Goal: Information Seeking & Learning: Compare options

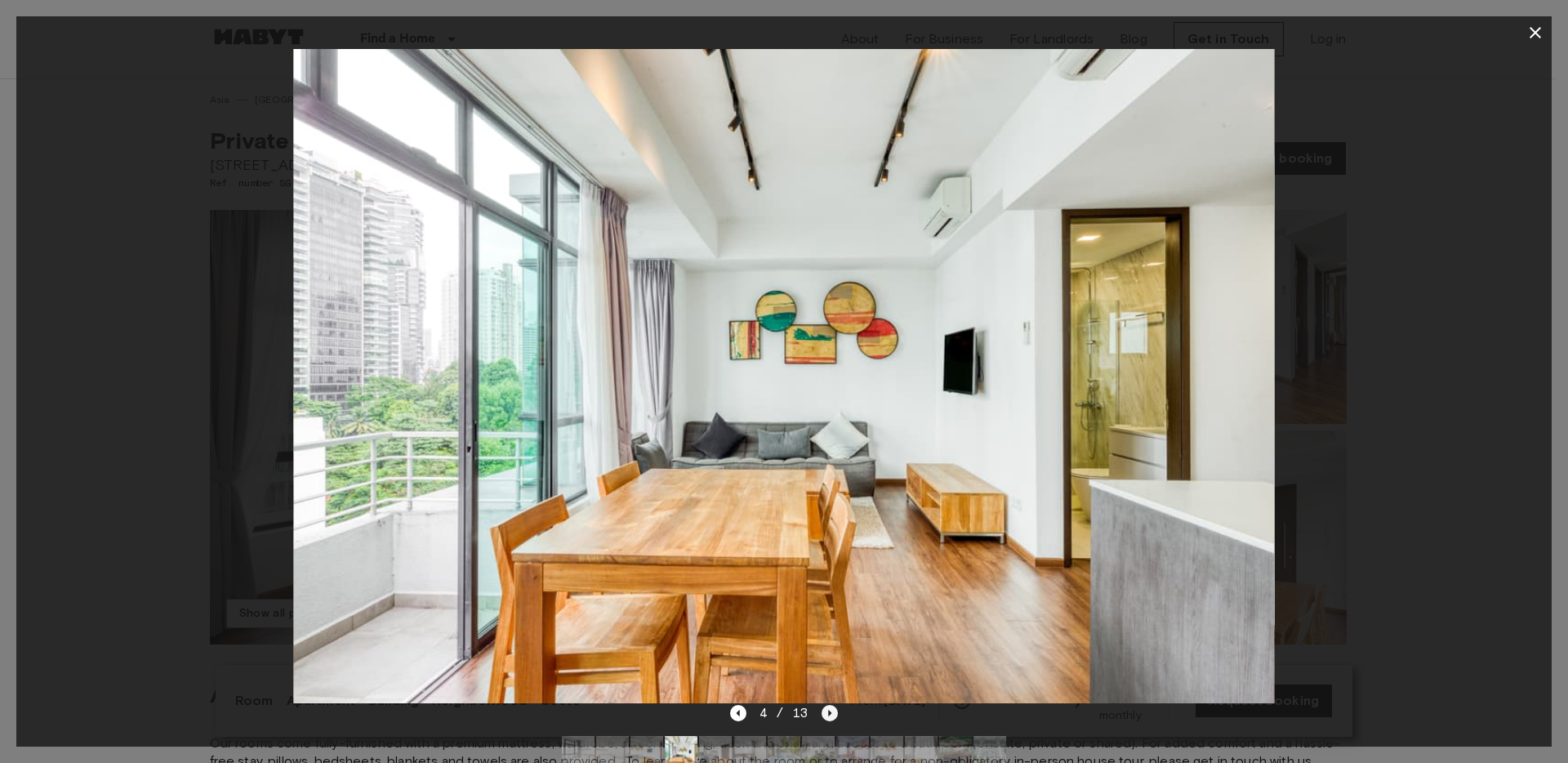
click at [827, 712] on icon "Next image" at bounding box center [830, 713] width 16 height 16
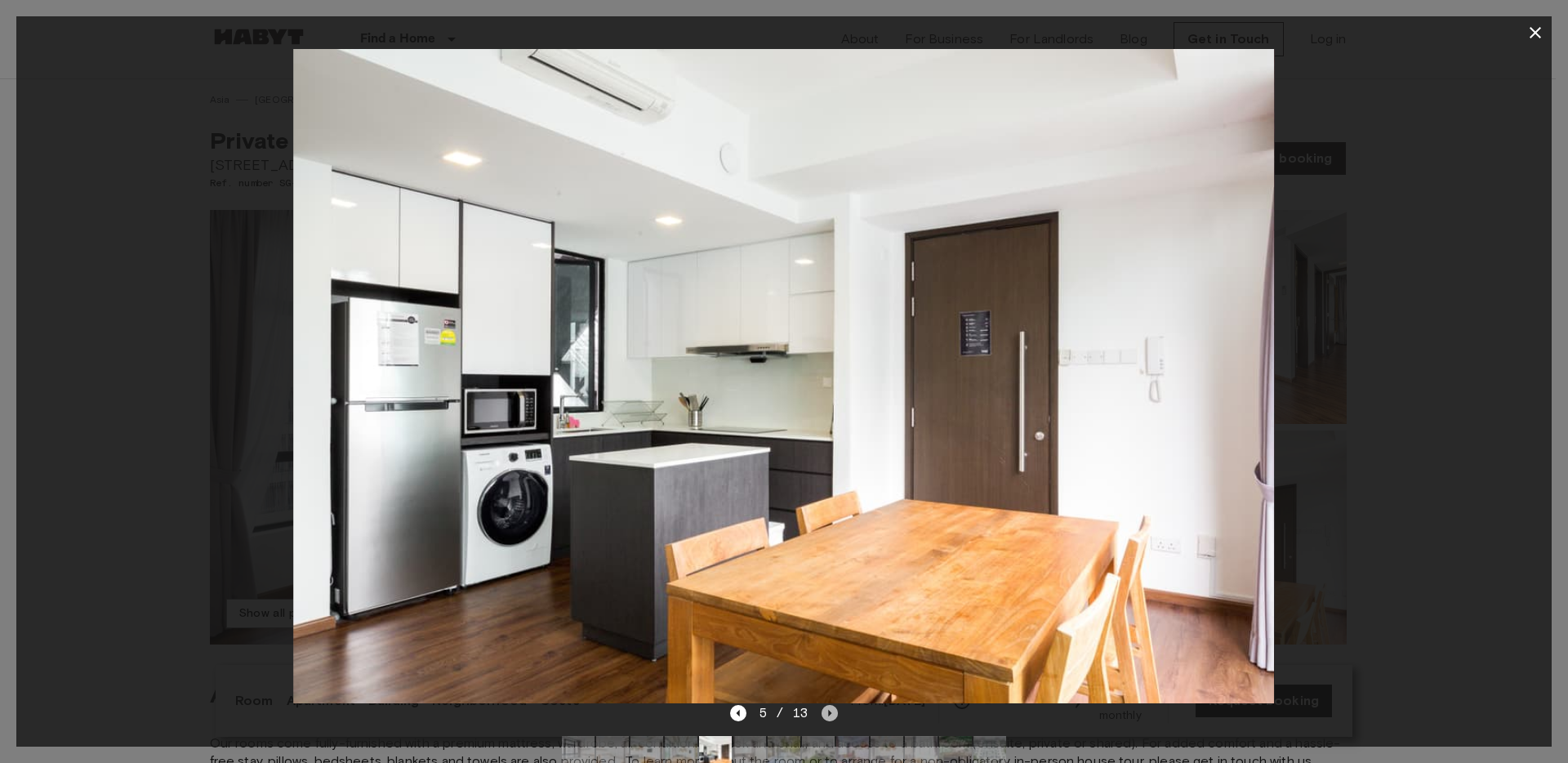
click at [827, 712] on icon "Next image" at bounding box center [830, 713] width 16 height 16
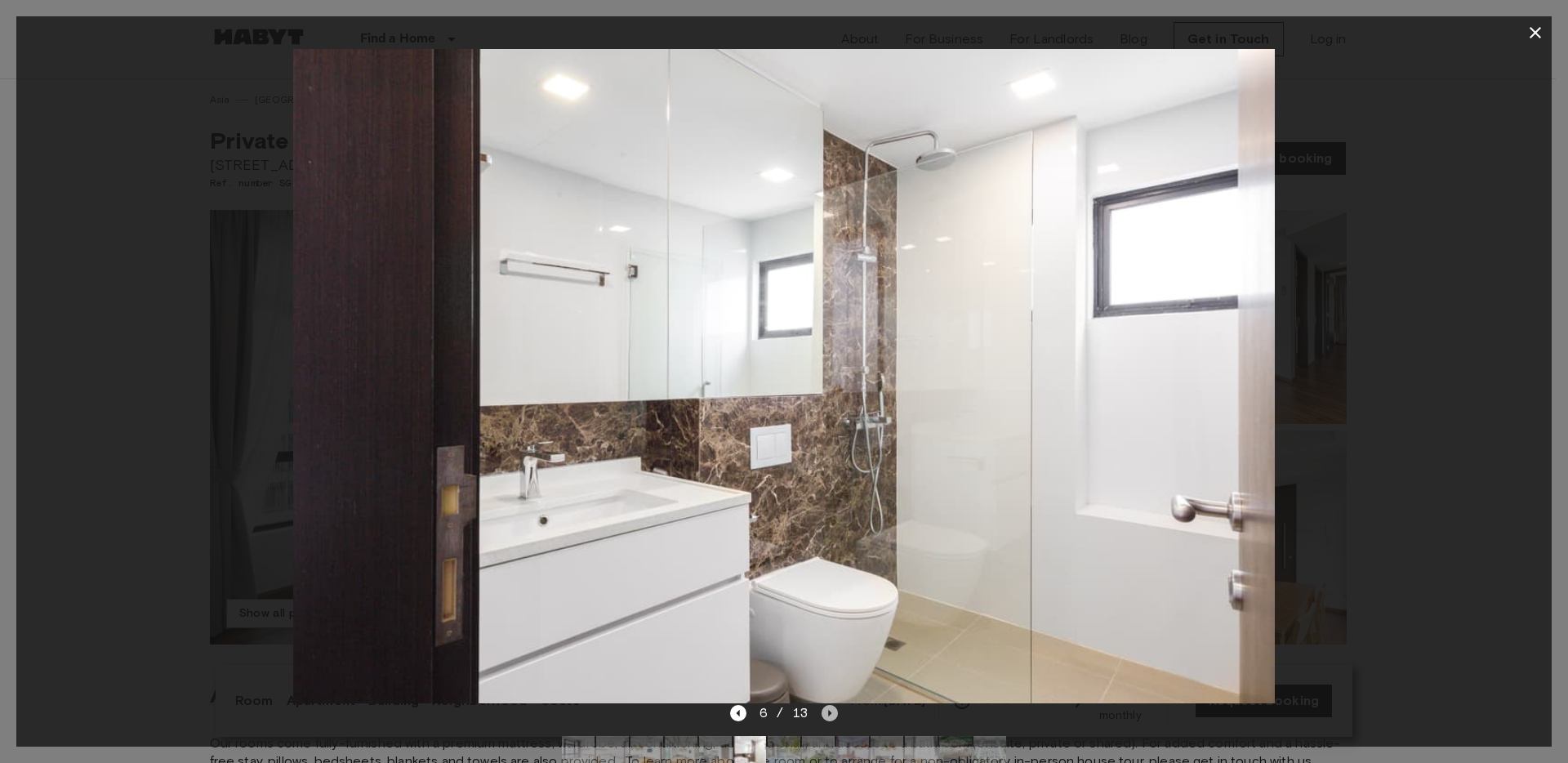
click at [827, 712] on icon "Next image" at bounding box center [830, 713] width 16 height 16
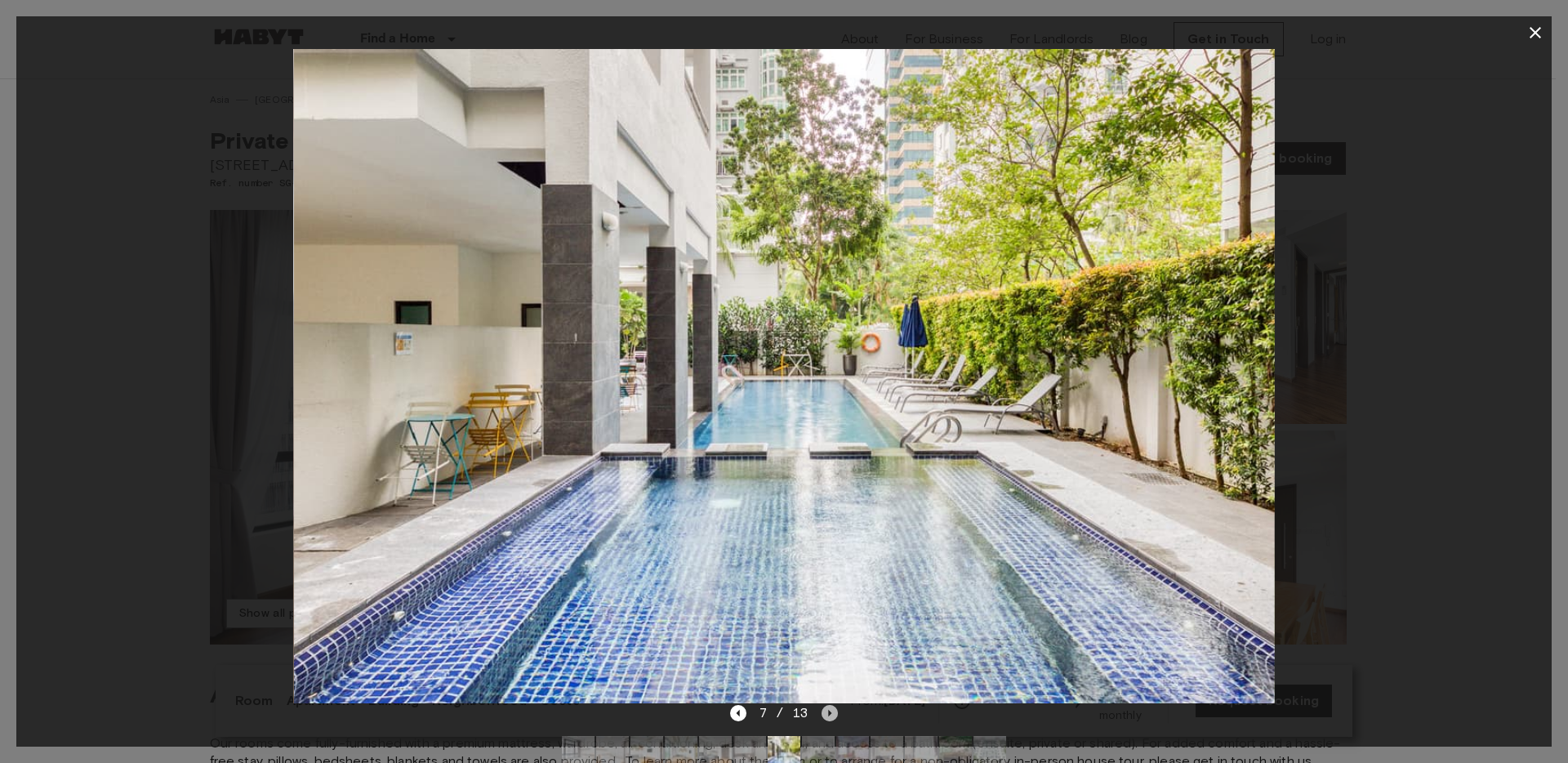
click at [827, 712] on icon "Next image" at bounding box center [830, 713] width 16 height 16
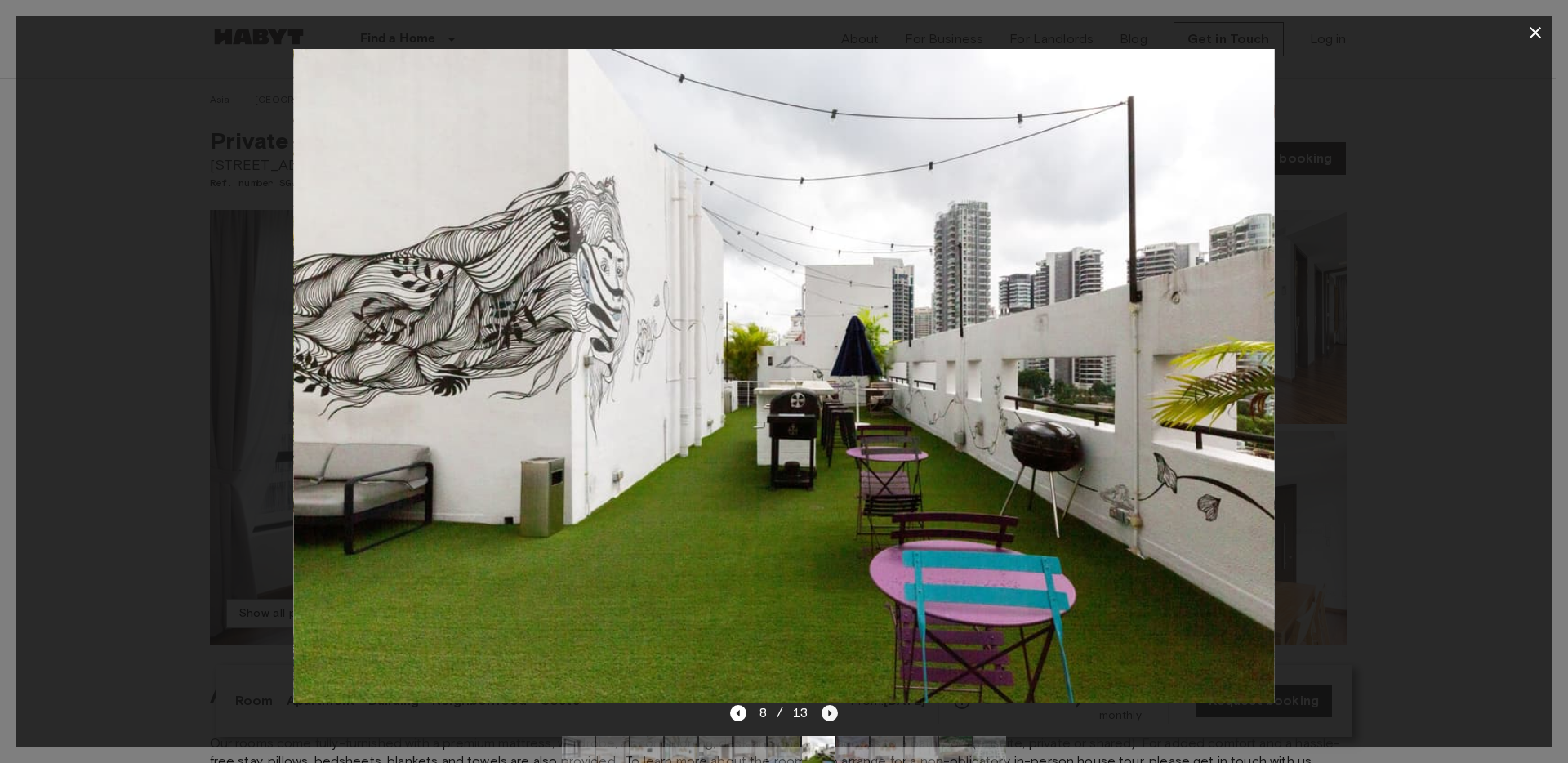
click at [827, 712] on icon "Next image" at bounding box center [830, 713] width 16 height 16
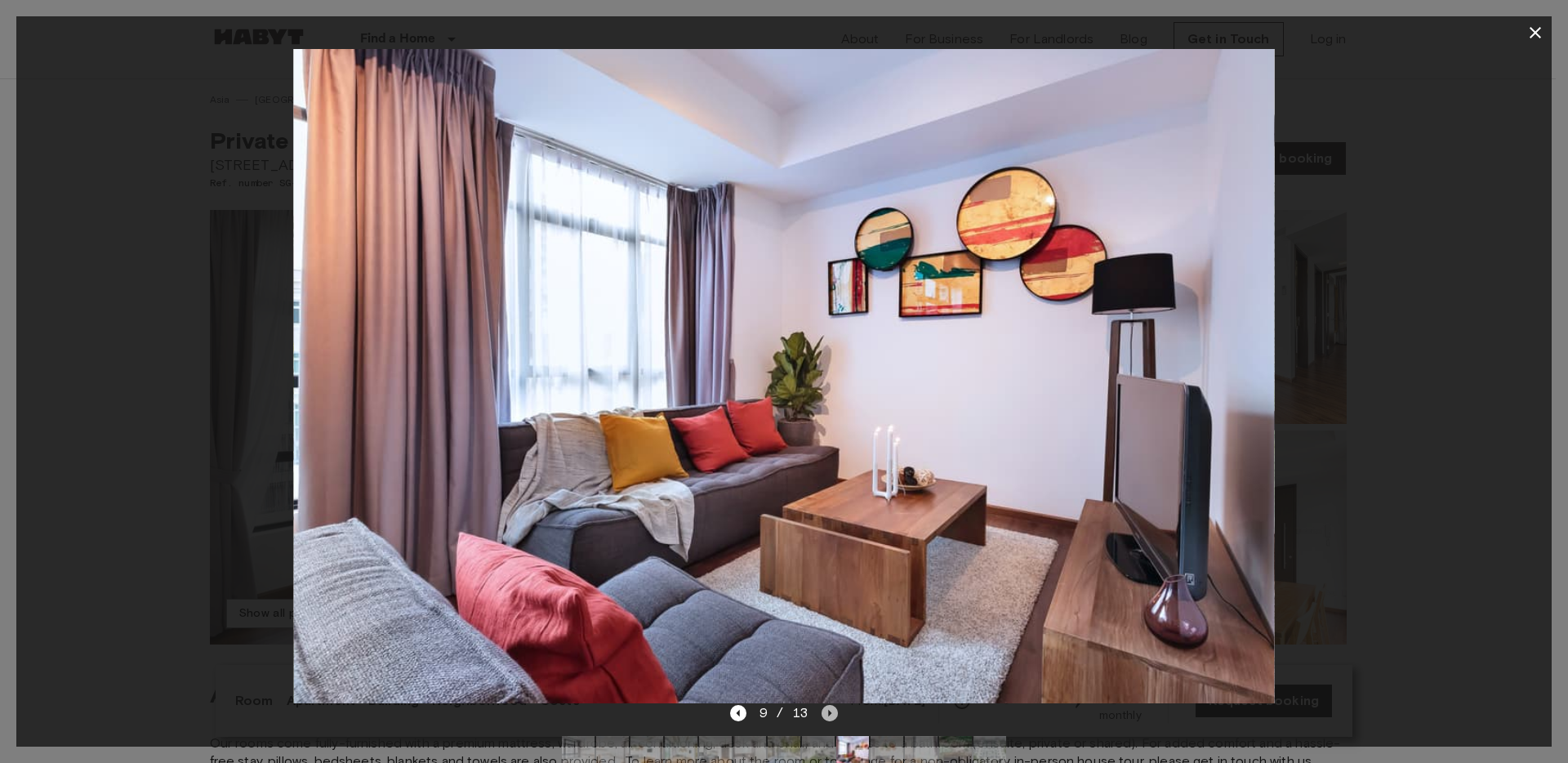
click at [827, 712] on icon "Next image" at bounding box center [830, 713] width 16 height 16
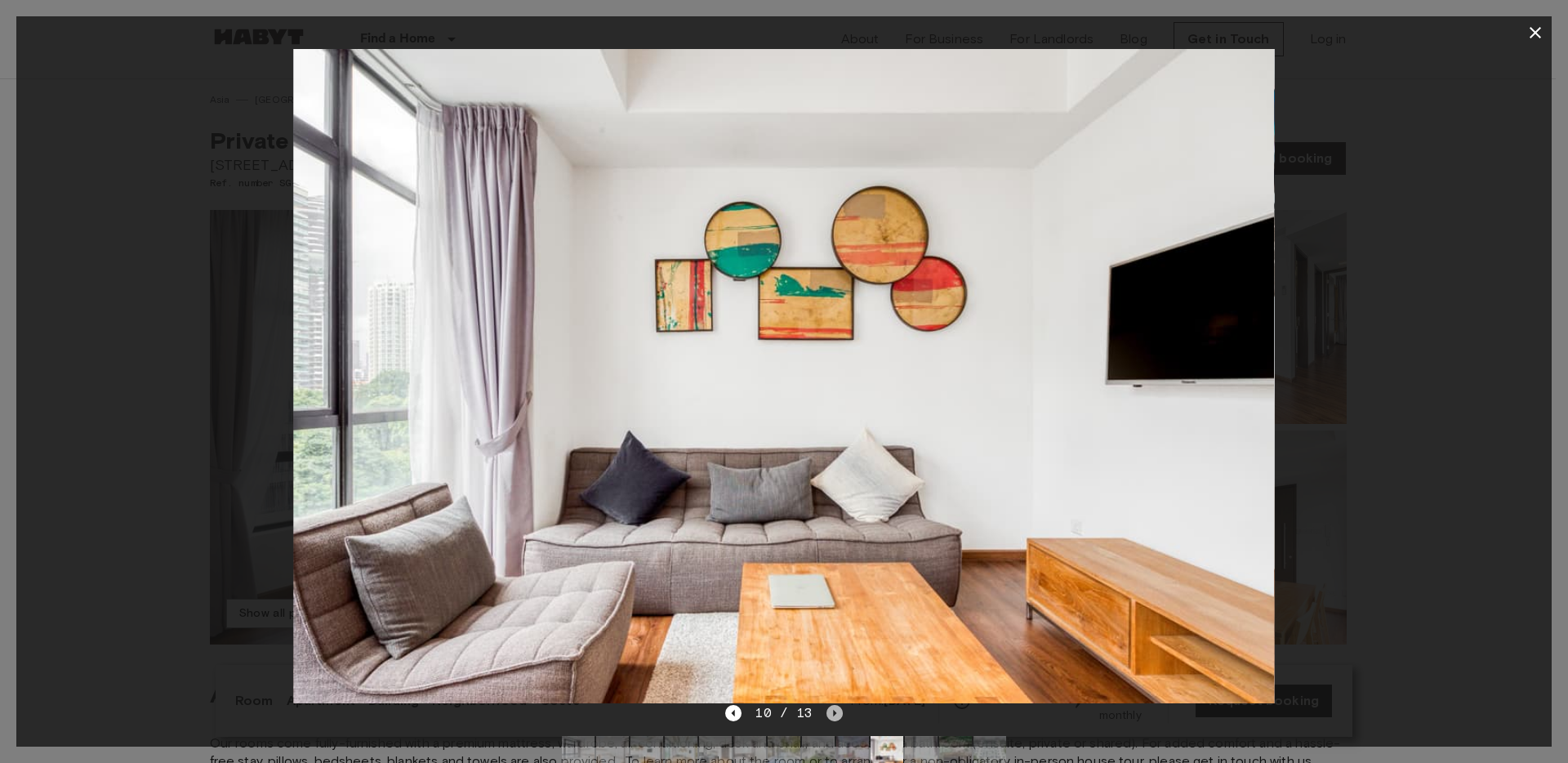
click at [827, 712] on icon "Next image" at bounding box center [835, 713] width 16 height 16
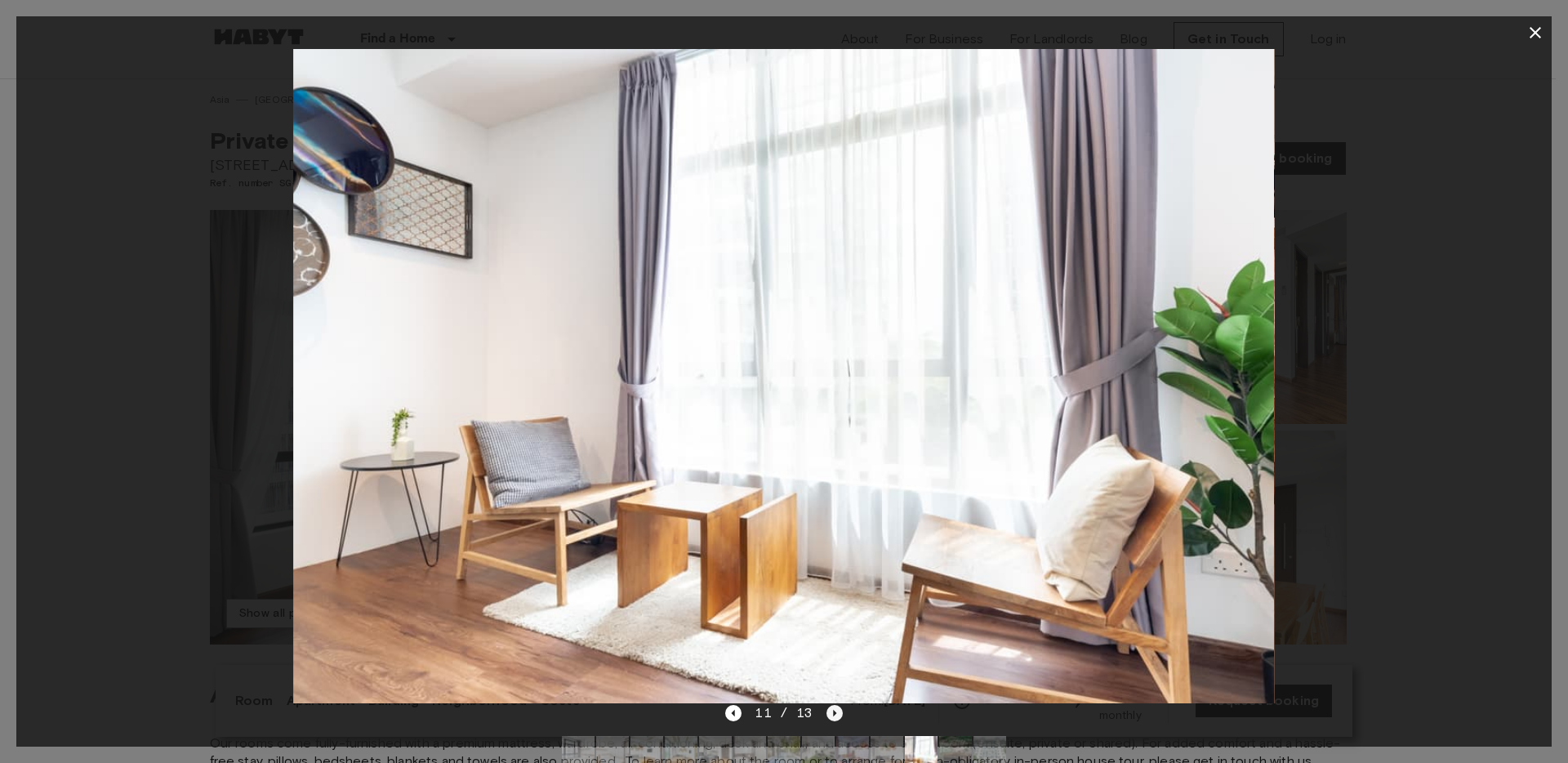
click at [827, 712] on icon "Next image" at bounding box center [835, 713] width 16 height 16
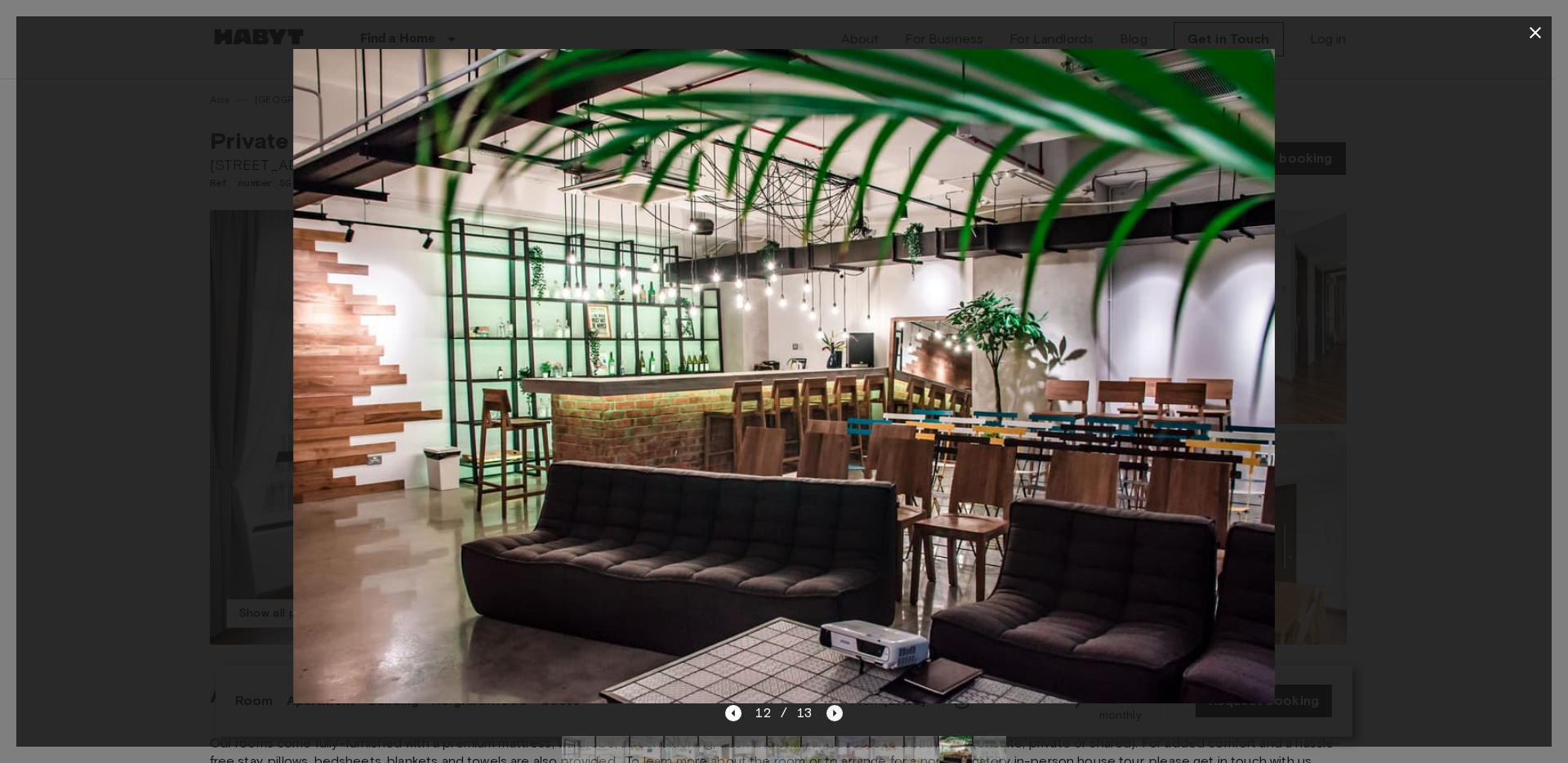
click at [827, 712] on icon "Next image" at bounding box center [835, 713] width 16 height 16
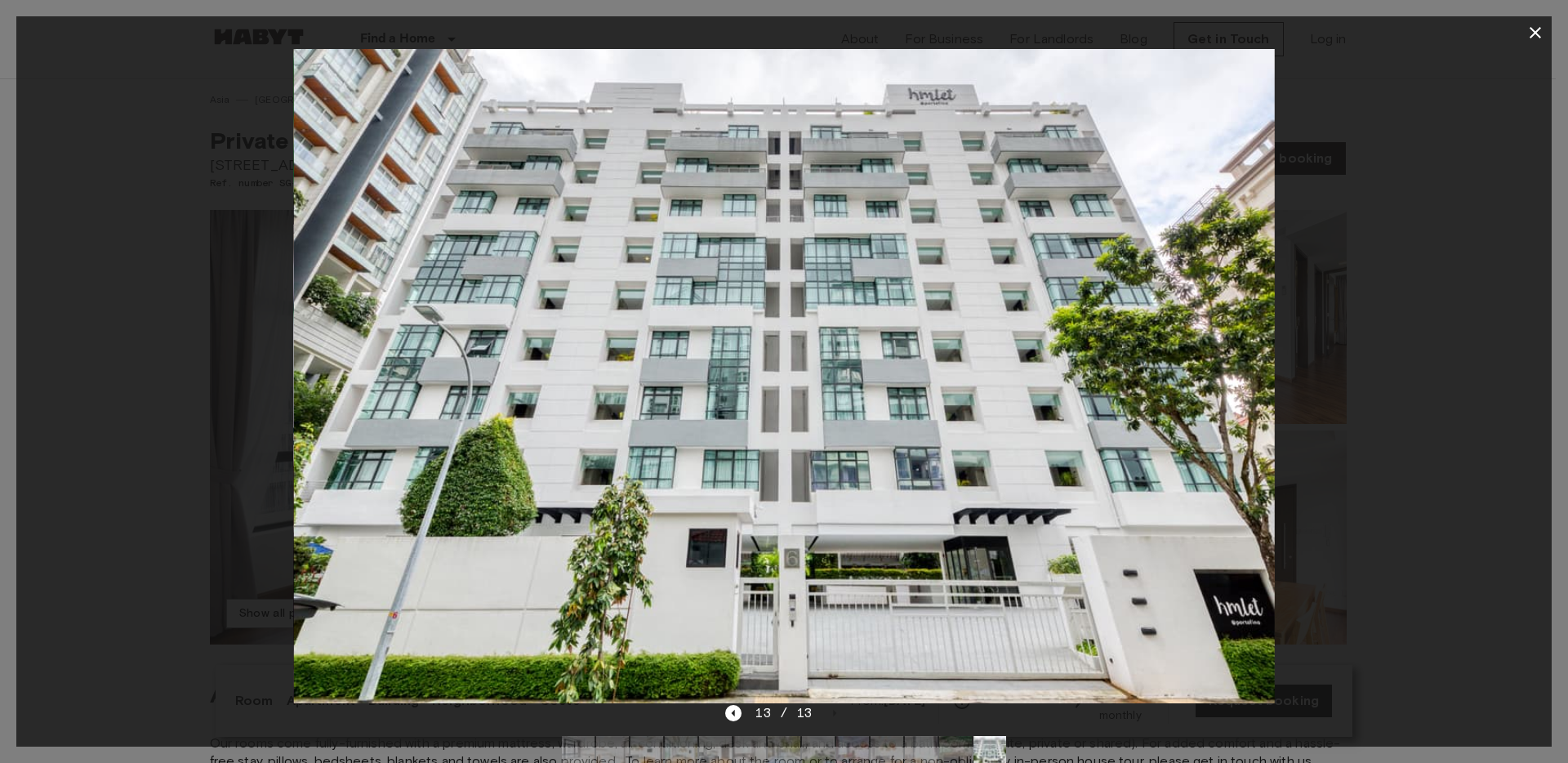
click at [828, 712] on div "13 / 13" at bounding box center [783, 713] width 117 height 20
click at [1527, 42] on icon "button" at bounding box center [1535, 33] width 20 height 20
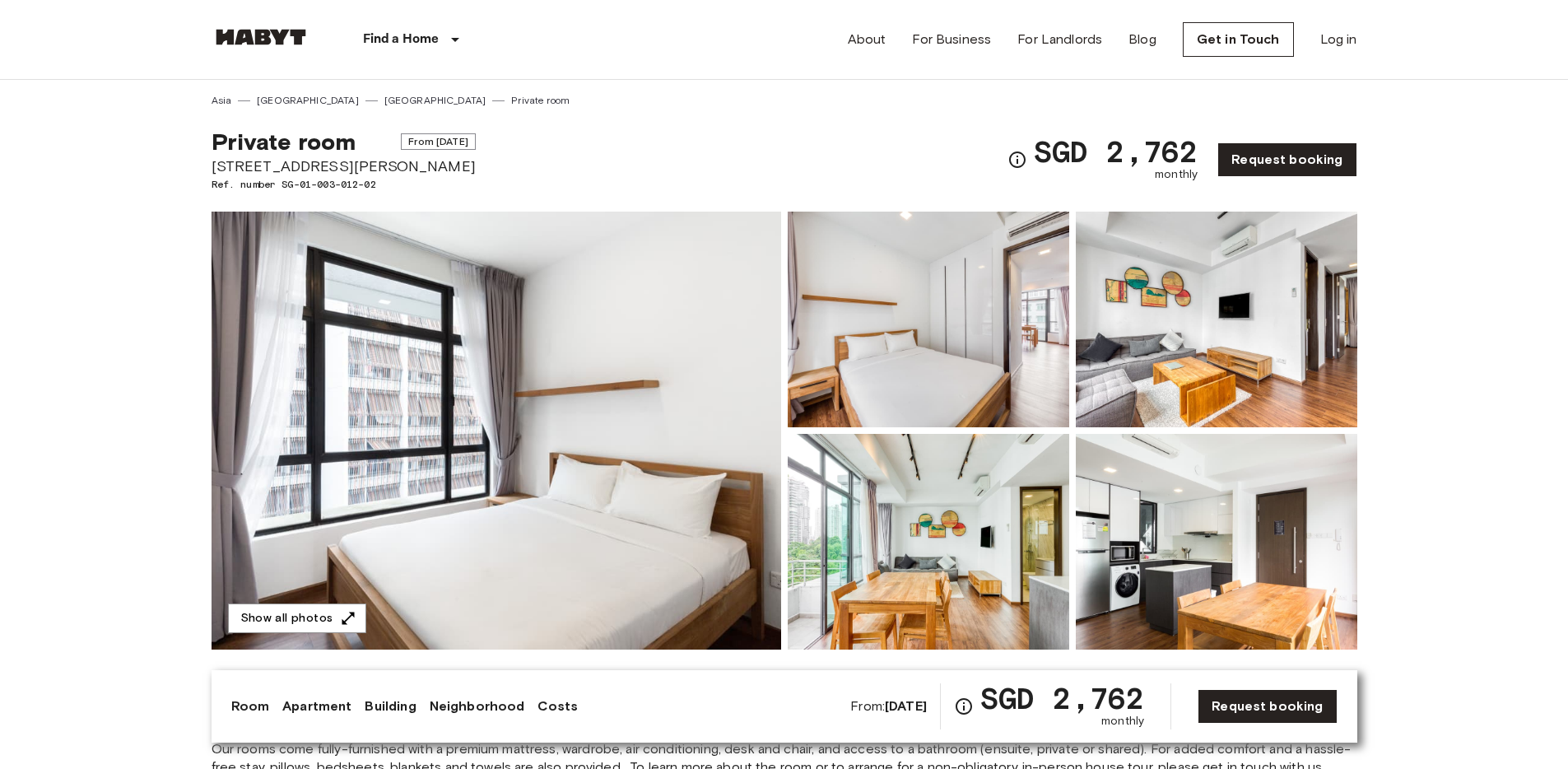
click at [540, 451] on img at bounding box center [496, 430] width 569 height 438
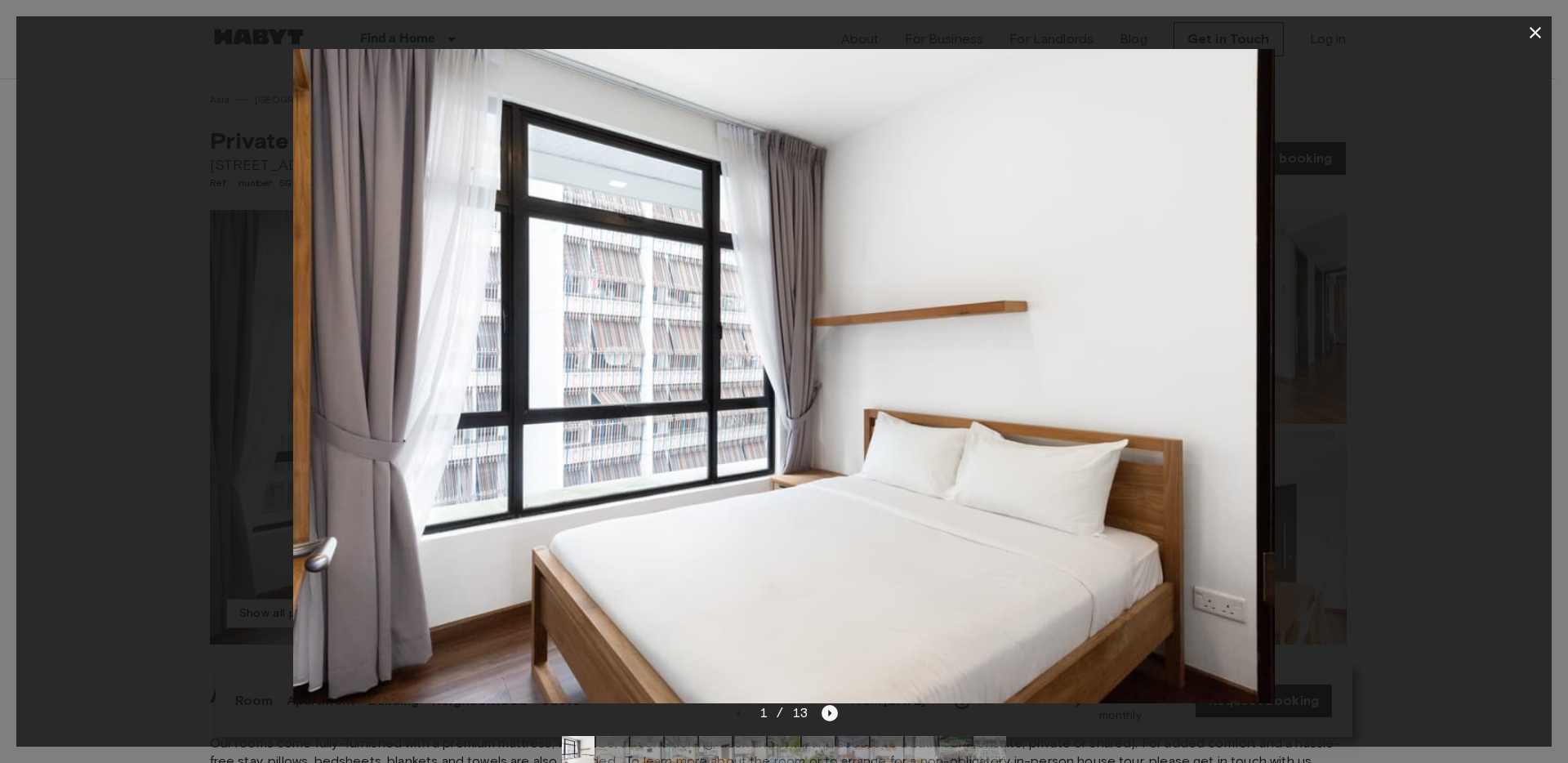
click at [823, 710] on icon "Next image" at bounding box center [830, 713] width 16 height 16
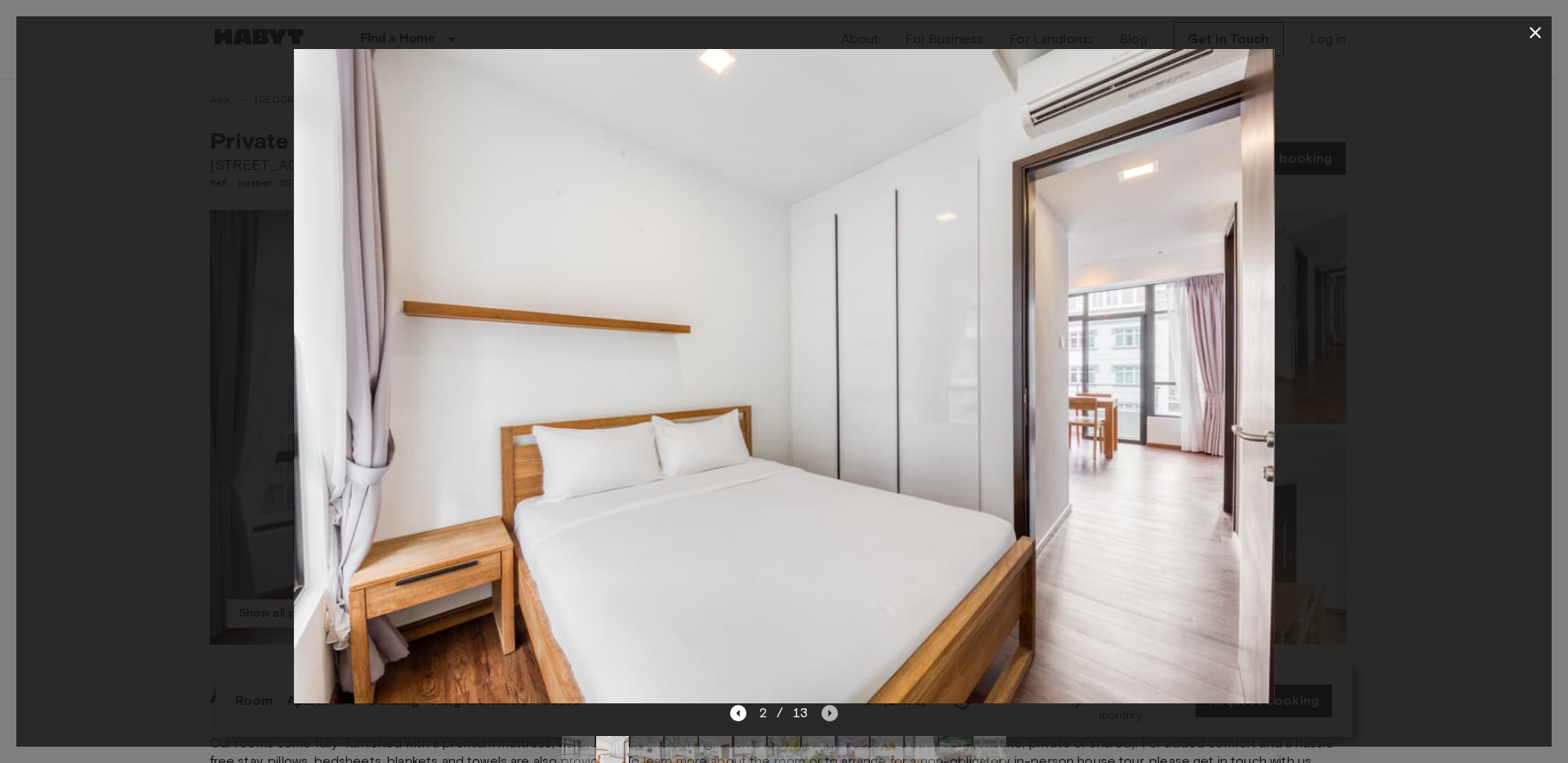
click at [826, 710] on icon "Next image" at bounding box center [830, 713] width 16 height 16
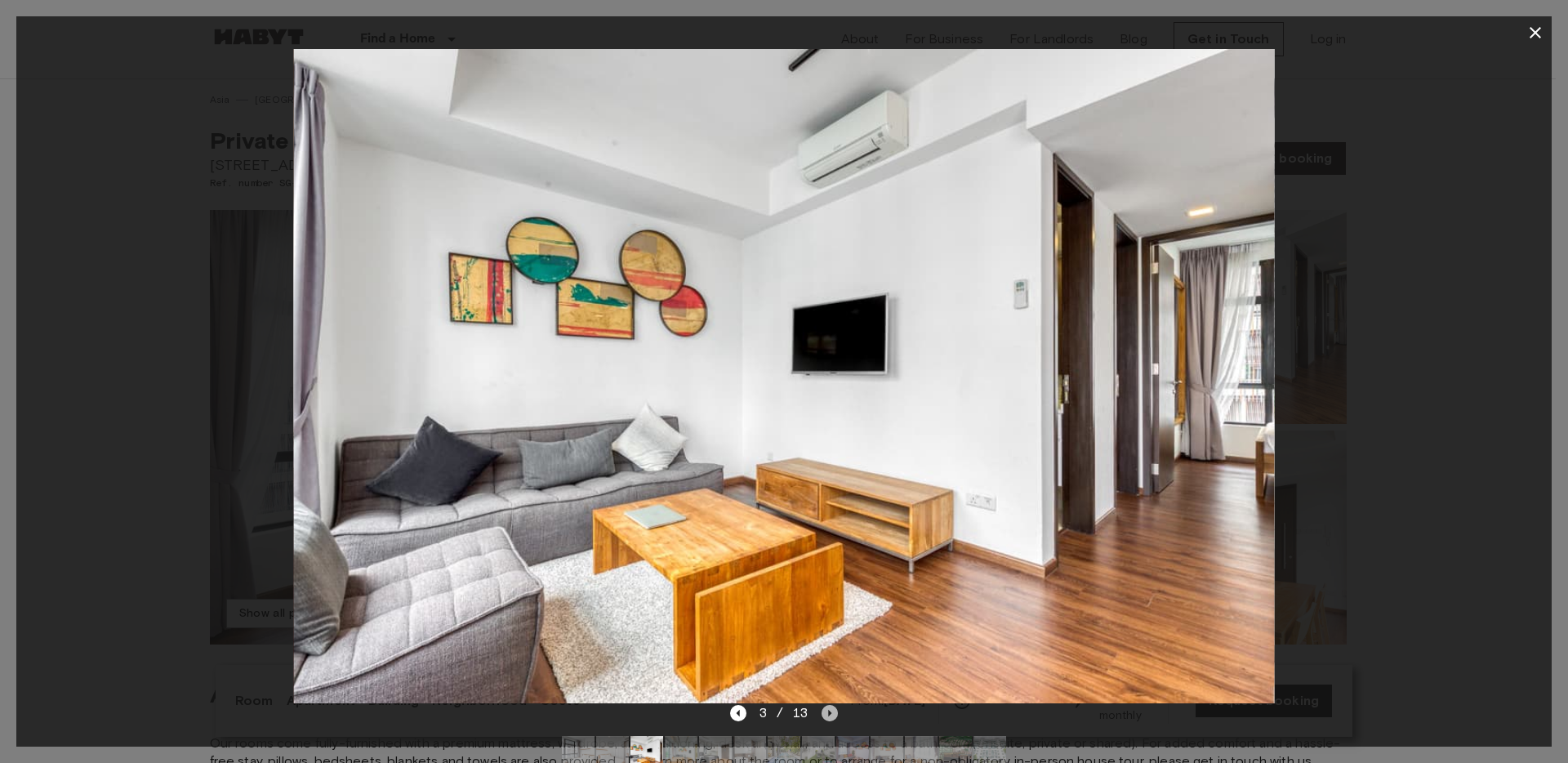
click at [826, 710] on icon "Next image" at bounding box center [830, 713] width 16 height 16
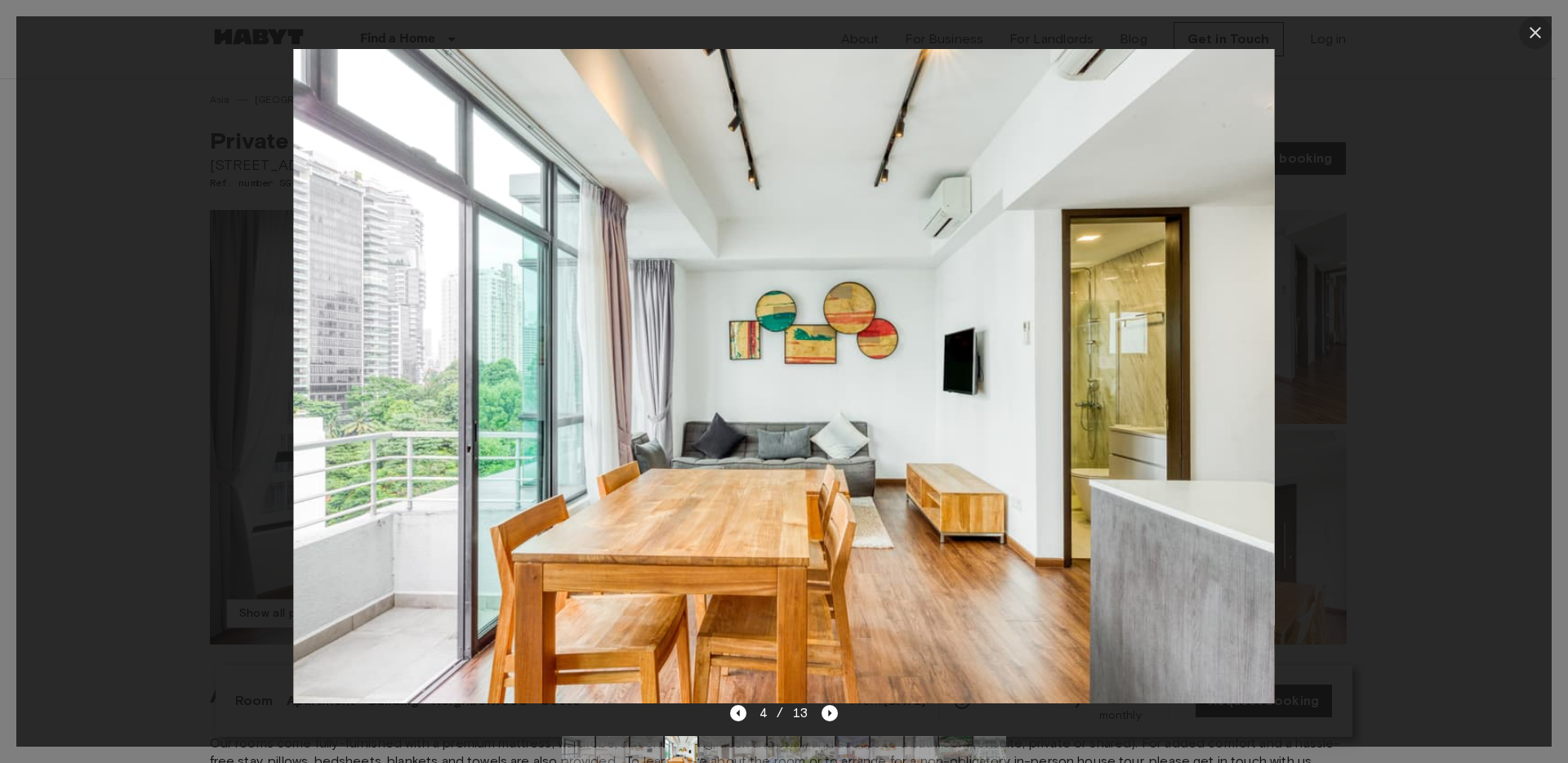
click at [1533, 27] on icon "button" at bounding box center [1535, 33] width 20 height 20
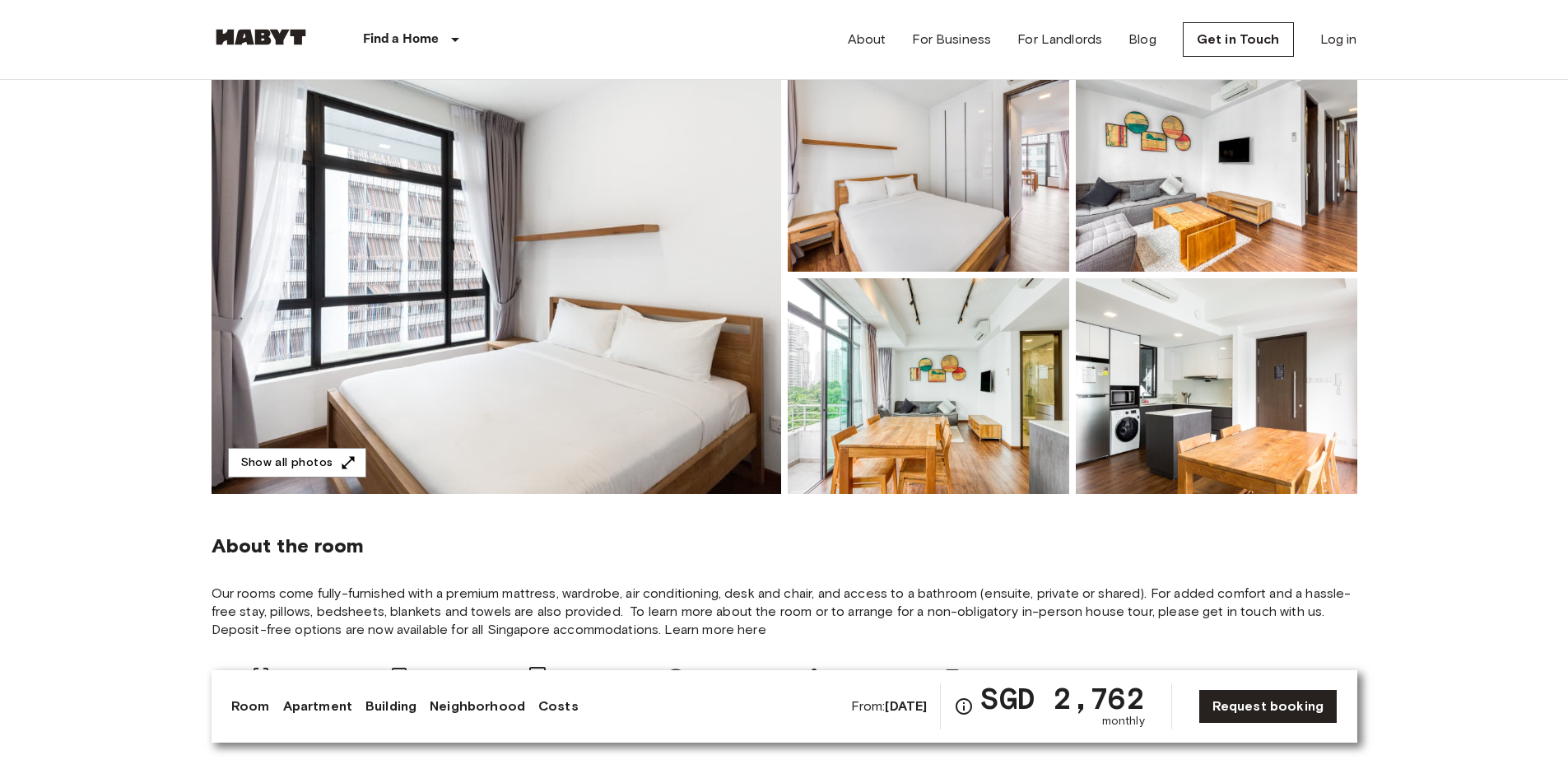
scroll to position [203, 0]
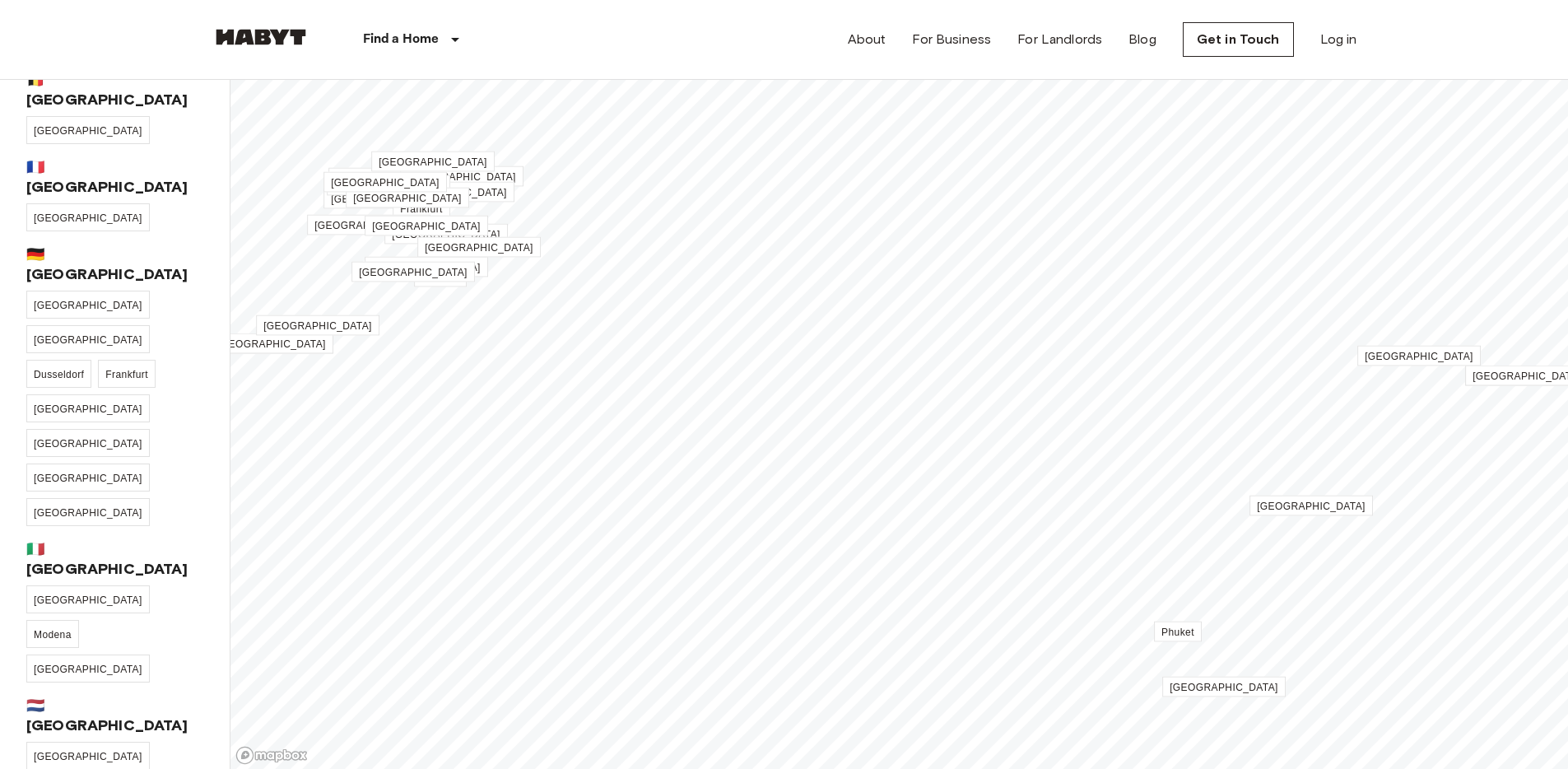
scroll to position [145, 0]
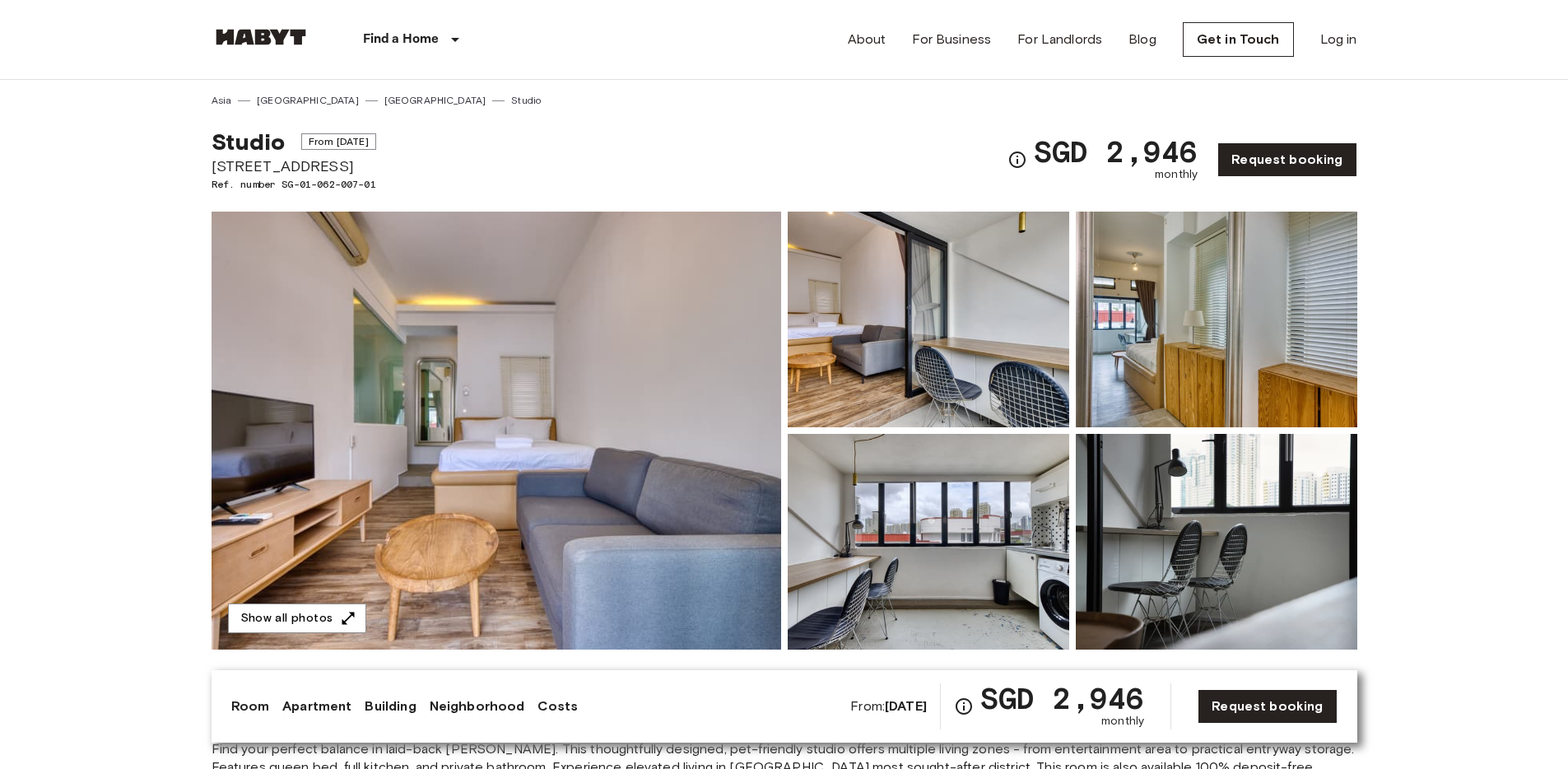
click at [524, 454] on img at bounding box center [496, 430] width 569 height 438
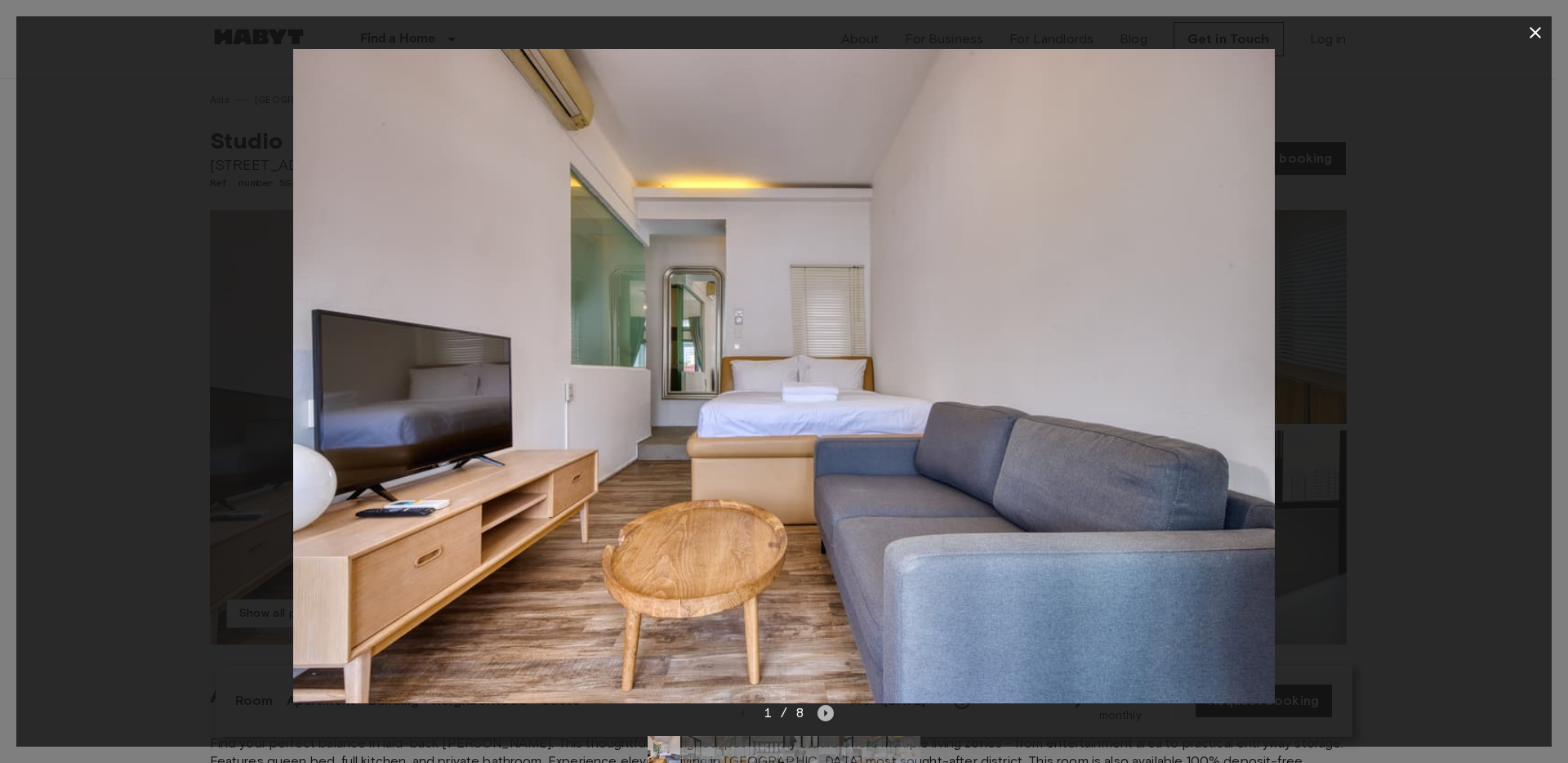
click at [830, 705] on icon "Next image" at bounding box center [826, 713] width 16 height 16
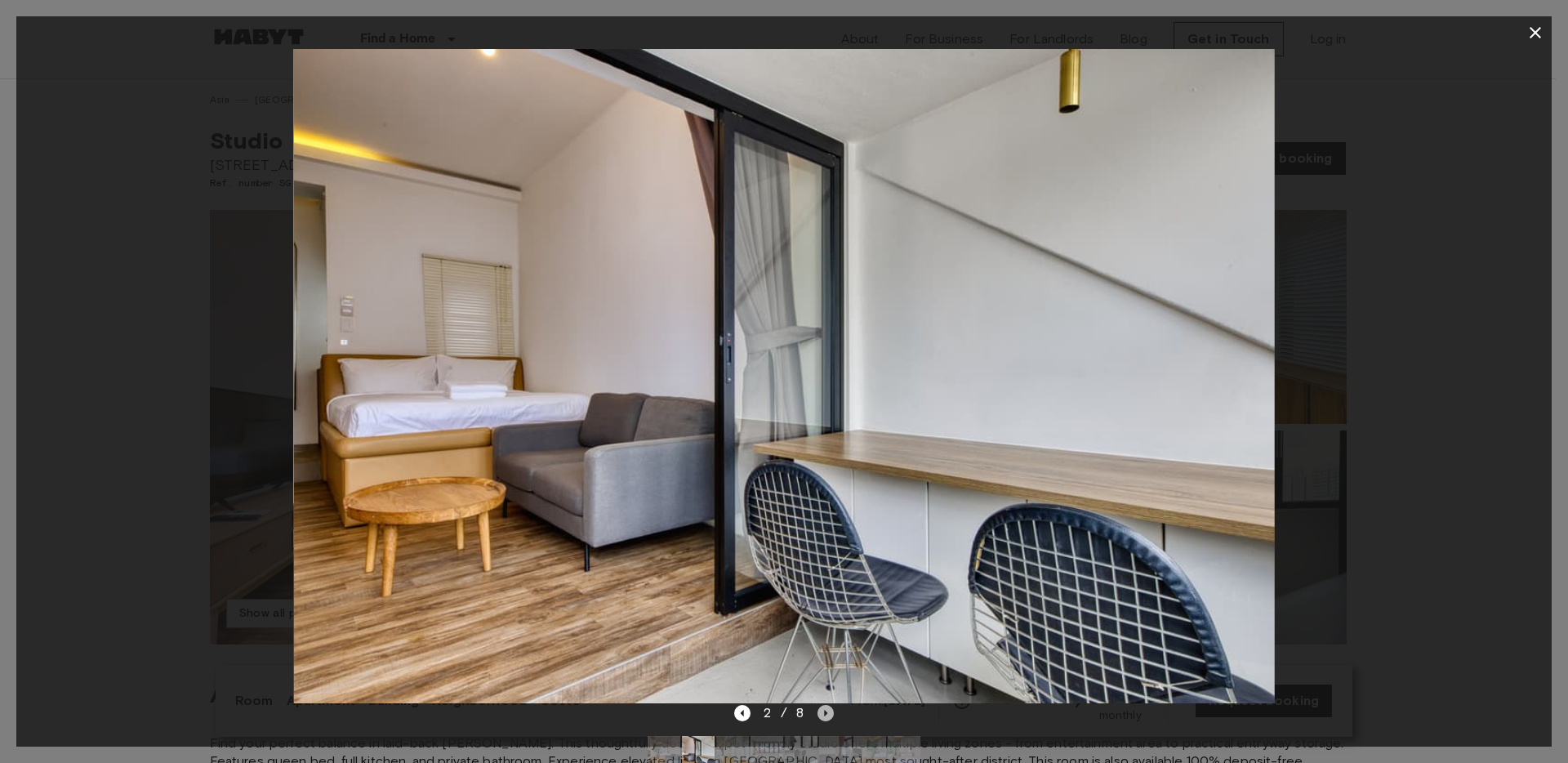
click at [827, 706] on icon "Next image" at bounding box center [826, 713] width 16 height 16
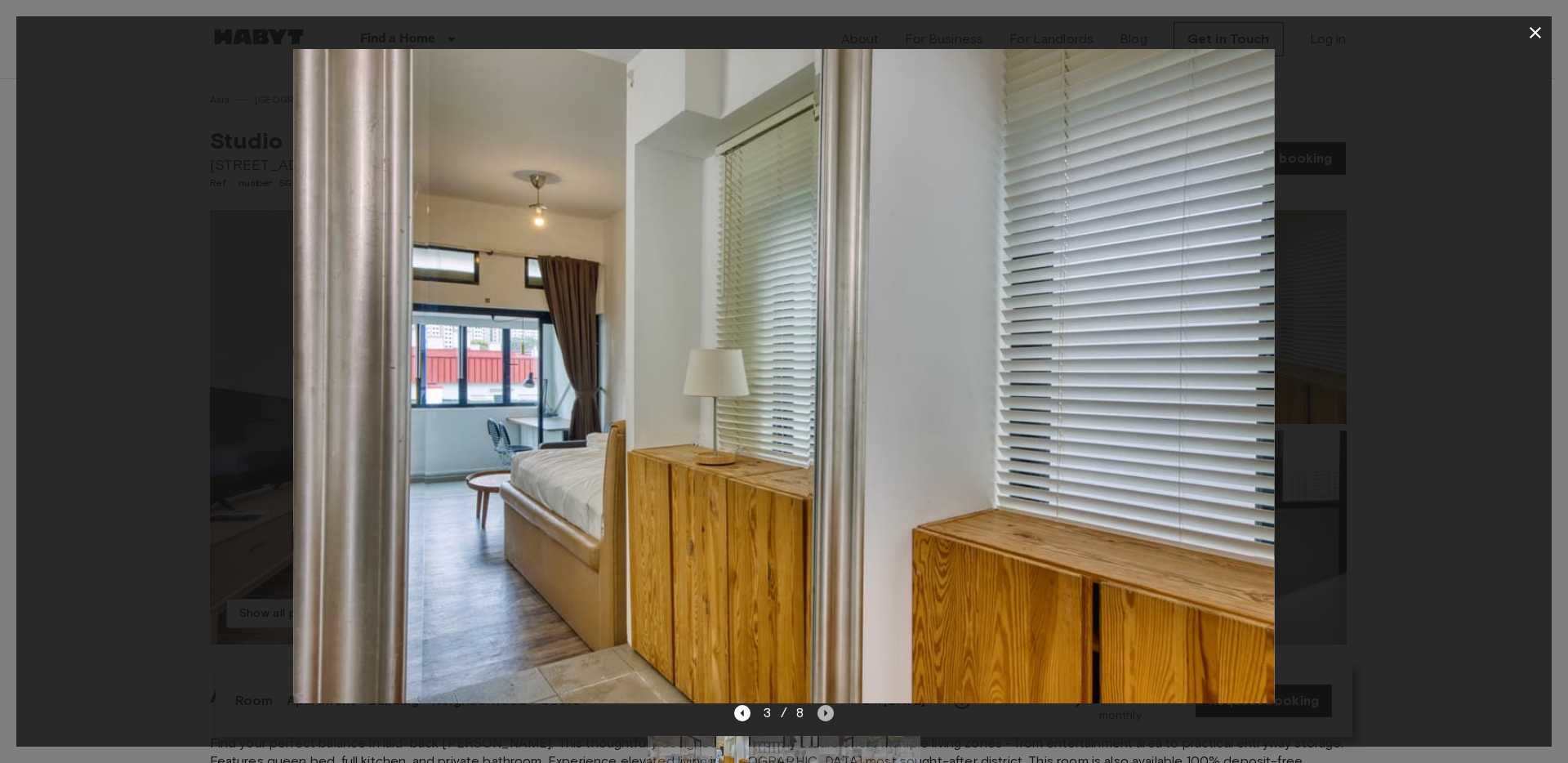
click at [827, 706] on icon "Next image" at bounding box center [826, 713] width 16 height 16
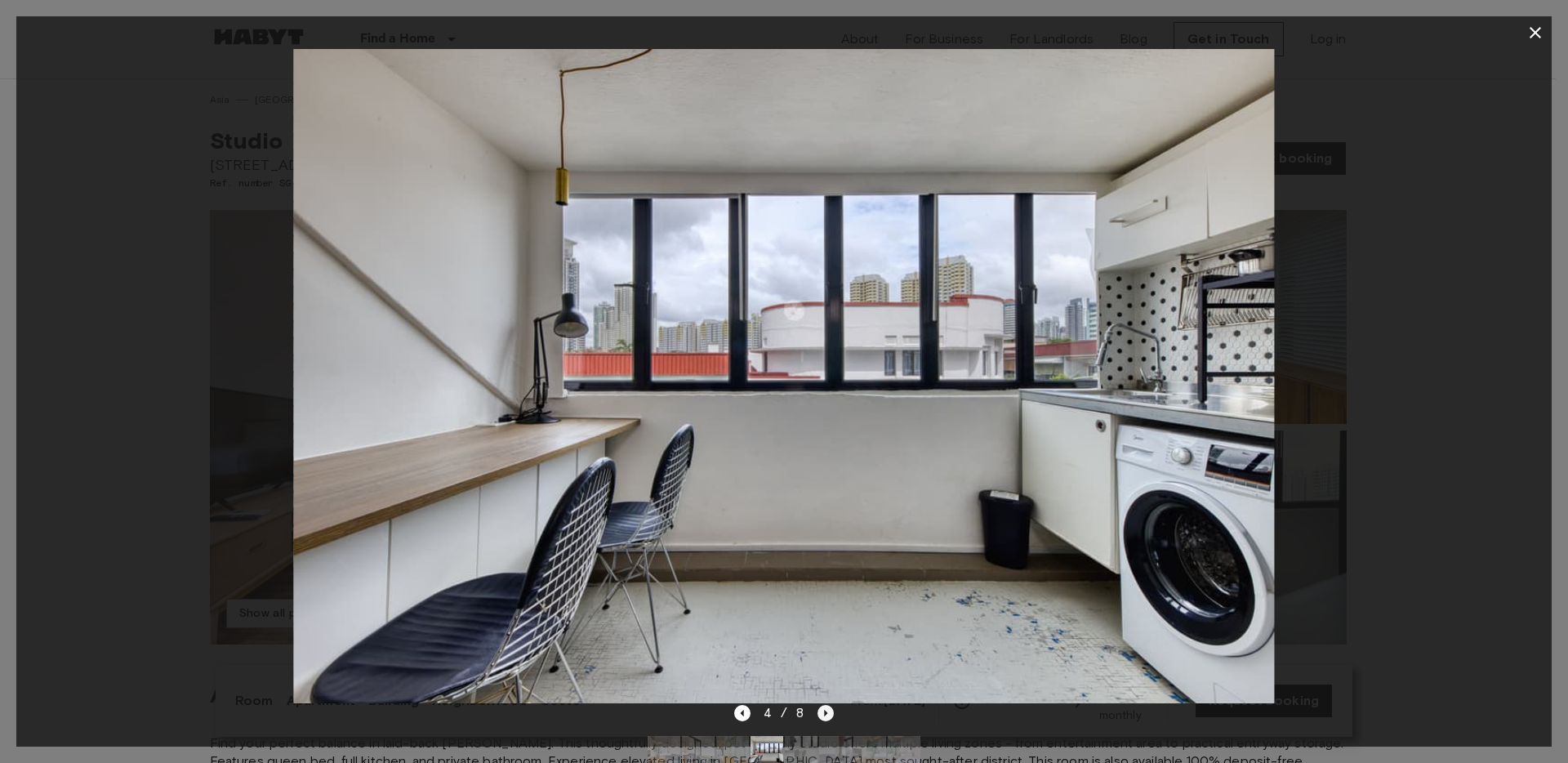
click at [827, 706] on icon "Next image" at bounding box center [826, 713] width 16 height 16
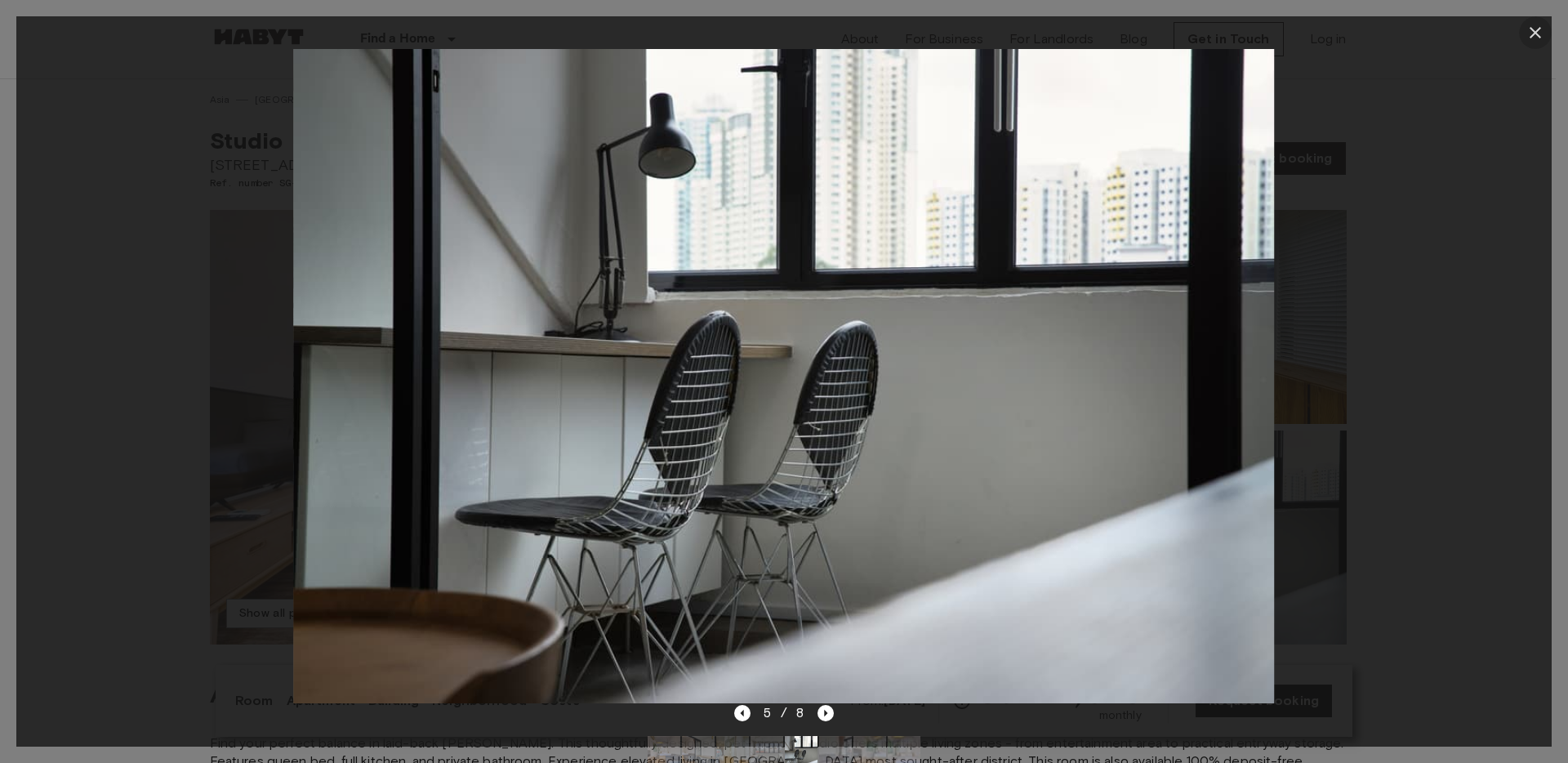
click at [1538, 28] on icon "button" at bounding box center [1535, 33] width 20 height 20
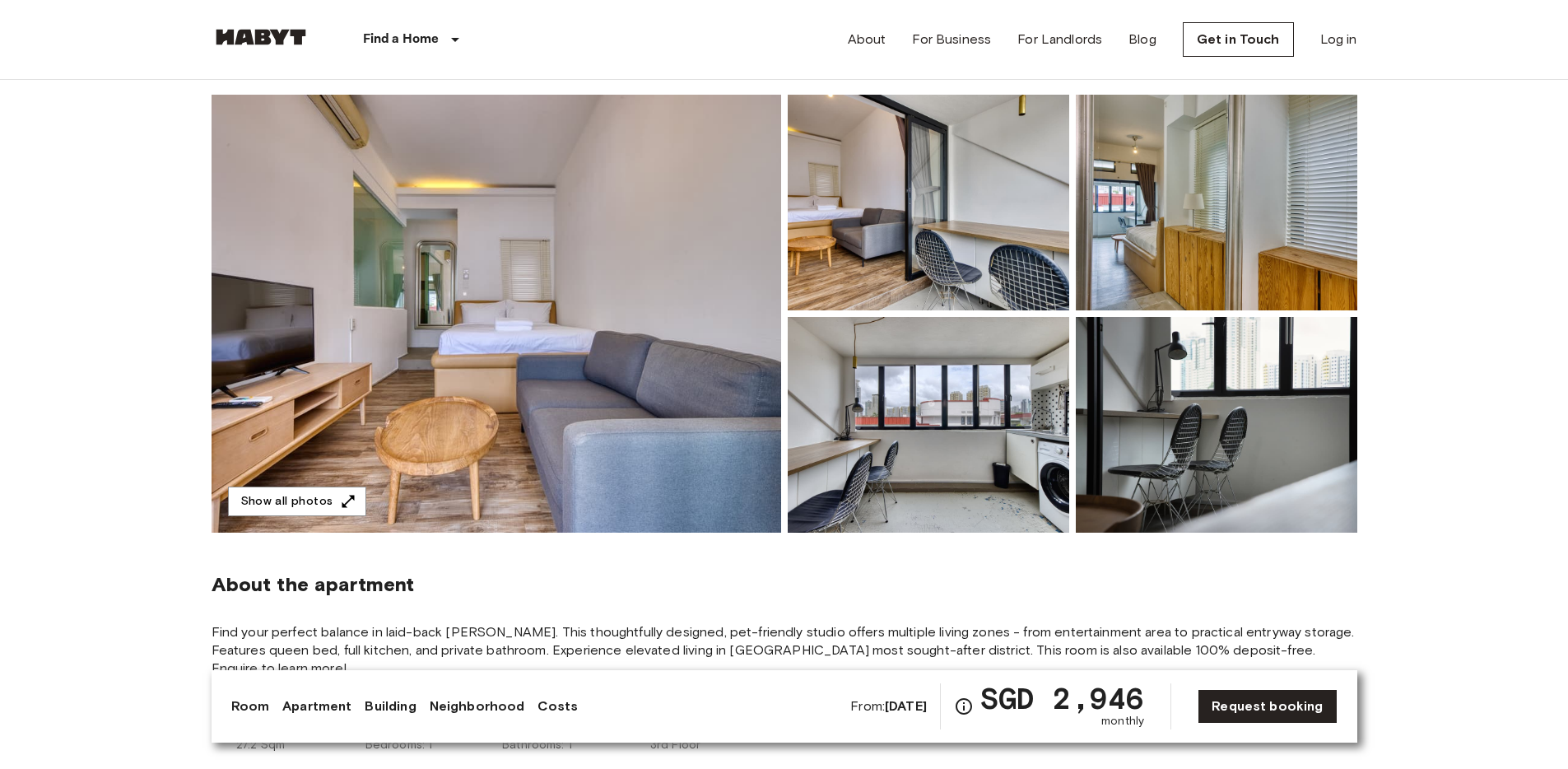
scroll to position [145, 0]
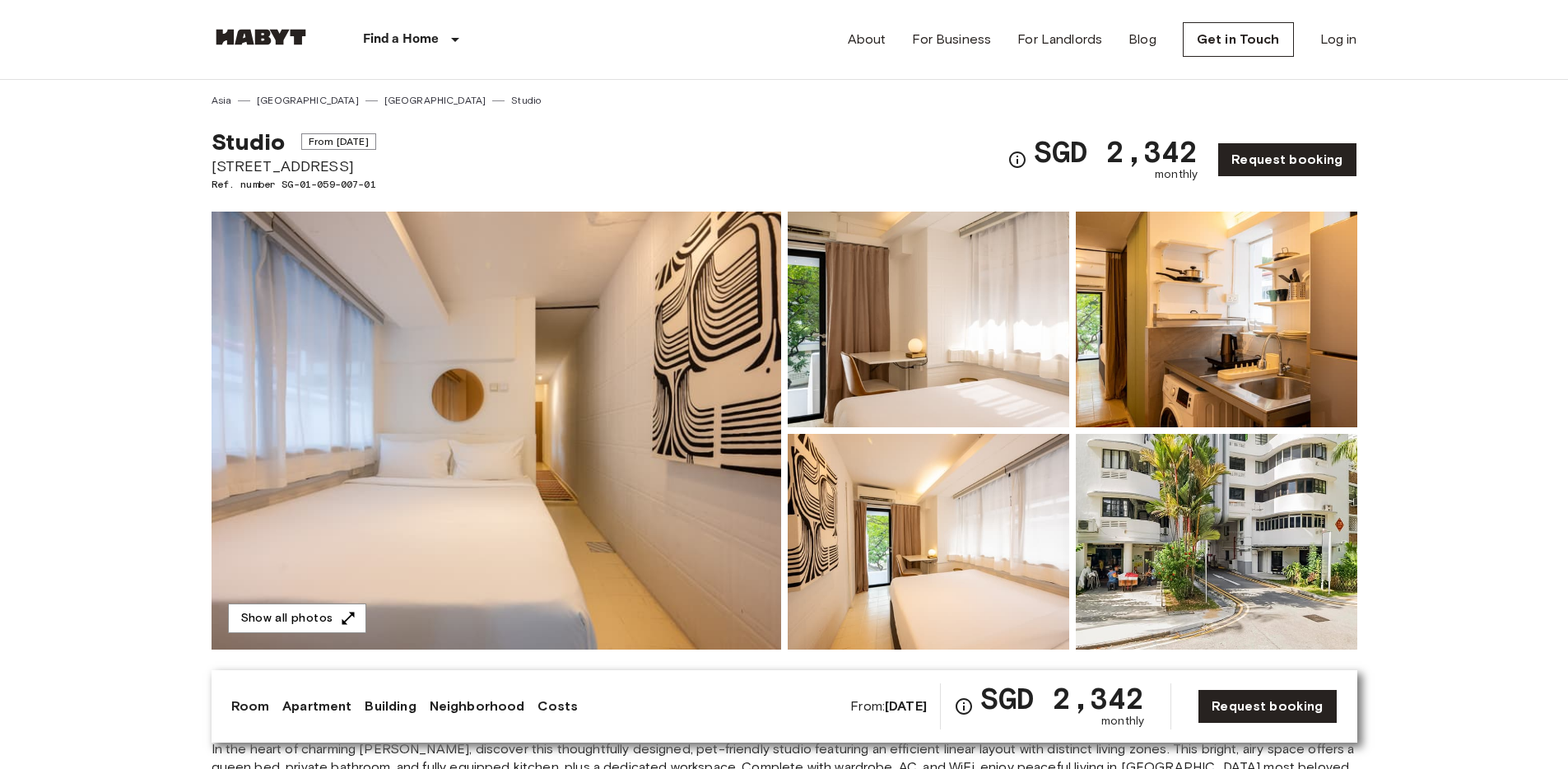
click at [660, 498] on img at bounding box center [496, 430] width 569 height 438
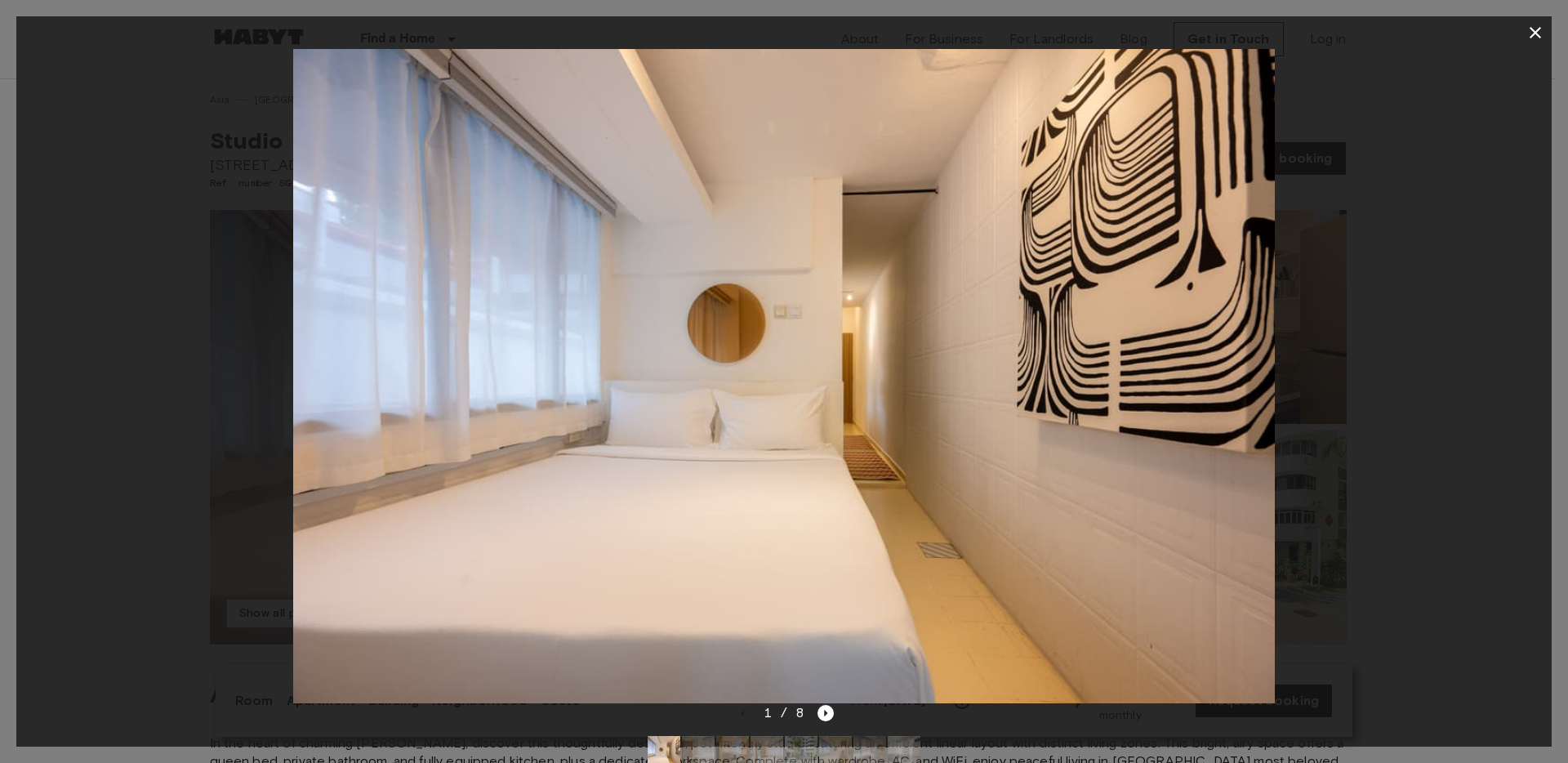
drag, startPoint x: 972, startPoint y: 443, endPoint x: 831, endPoint y: 442, distance: 141.0
click at [831, 442] on img at bounding box center [783, 376] width 981 height 655
drag, startPoint x: 697, startPoint y: 466, endPoint x: 678, endPoint y: 466, distance: 19.0
click at [680, 466] on img at bounding box center [783, 376] width 981 height 655
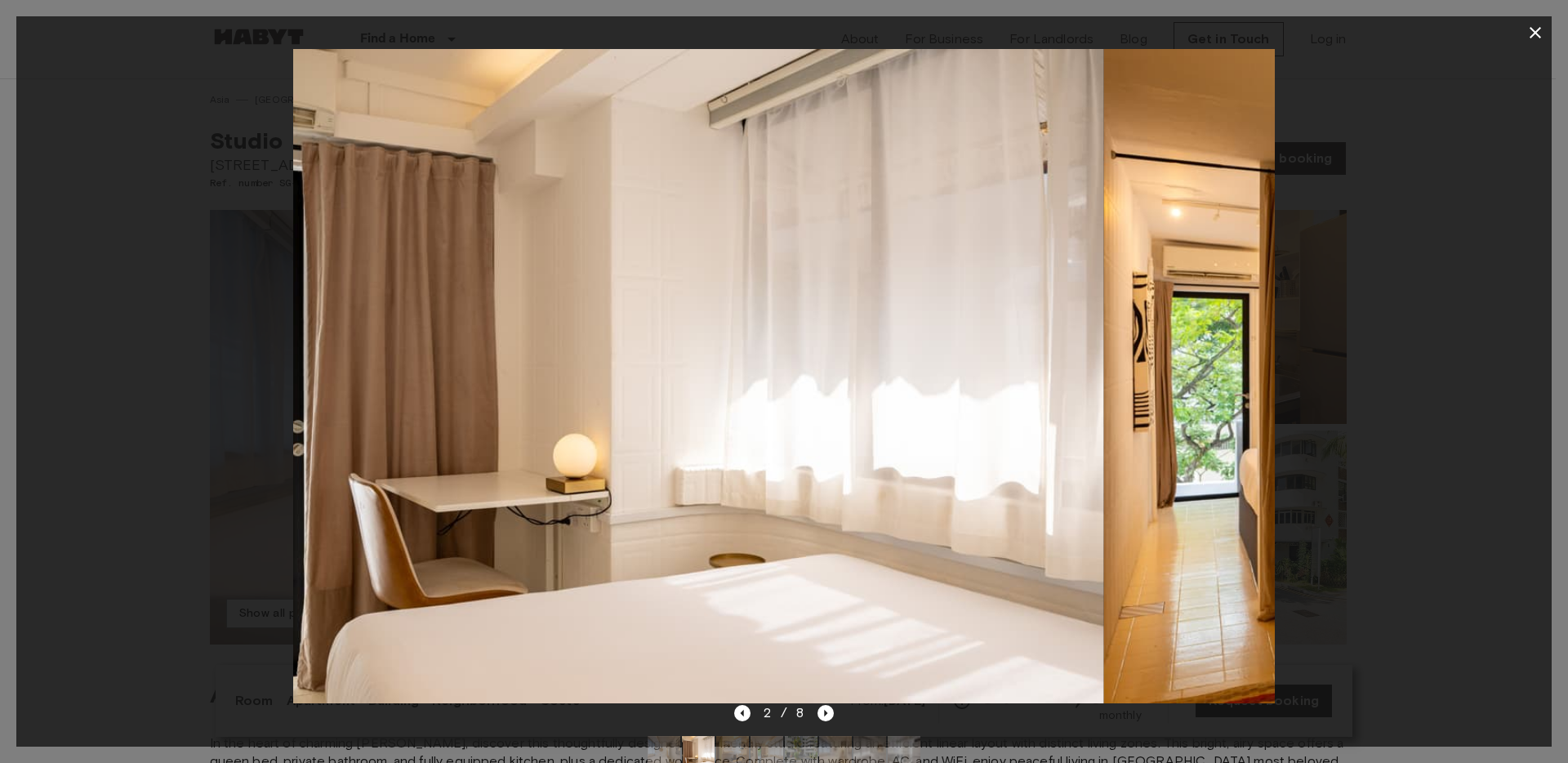
drag, startPoint x: 799, startPoint y: 465, endPoint x: 632, endPoint y: 461, distance: 167.0
click at [638, 463] on img at bounding box center [612, 376] width 981 height 655
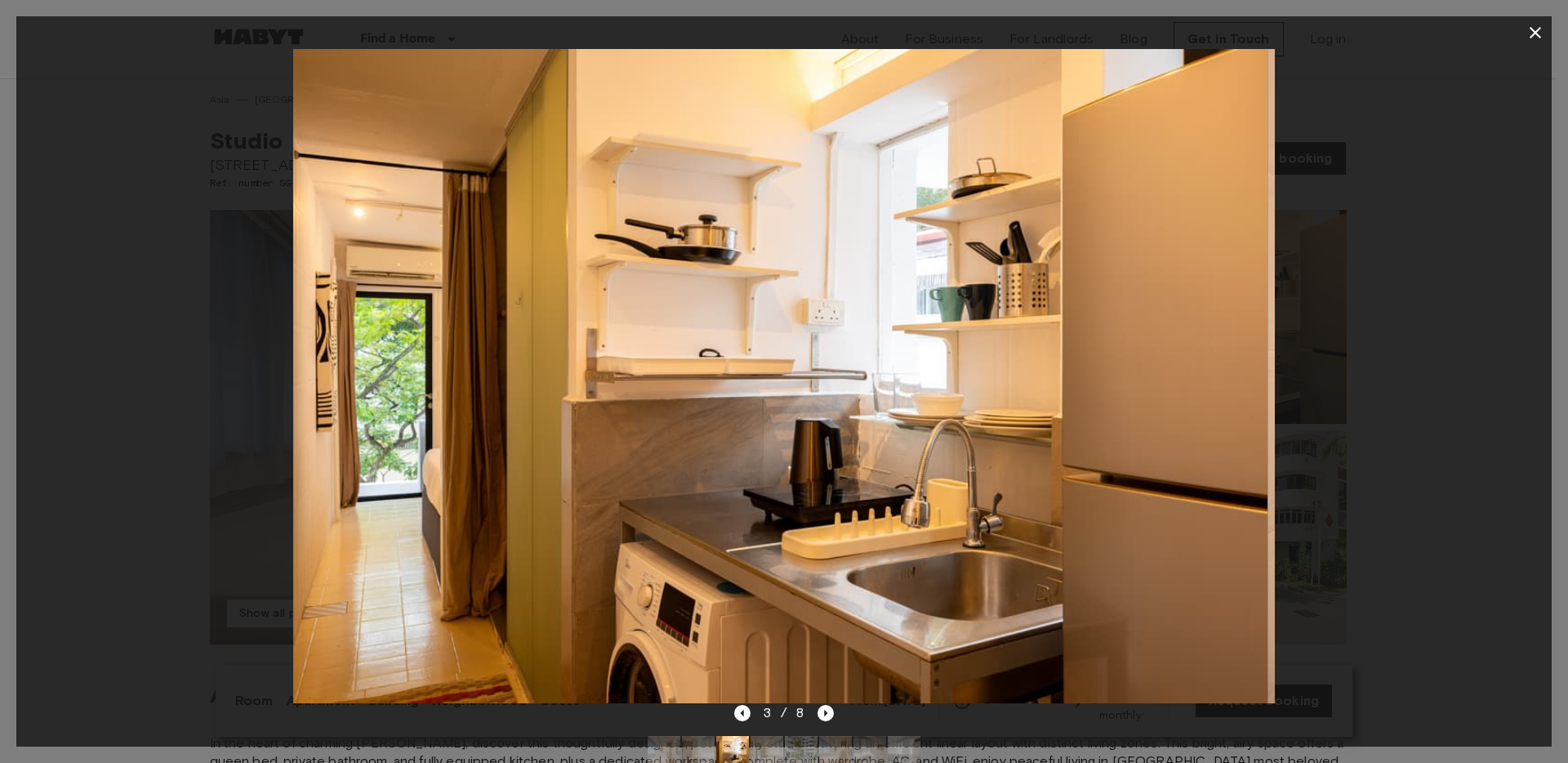
drag, startPoint x: 813, startPoint y: 458, endPoint x: 662, endPoint y: 473, distance: 151.7
click at [664, 473] on img at bounding box center [777, 376] width 981 height 655
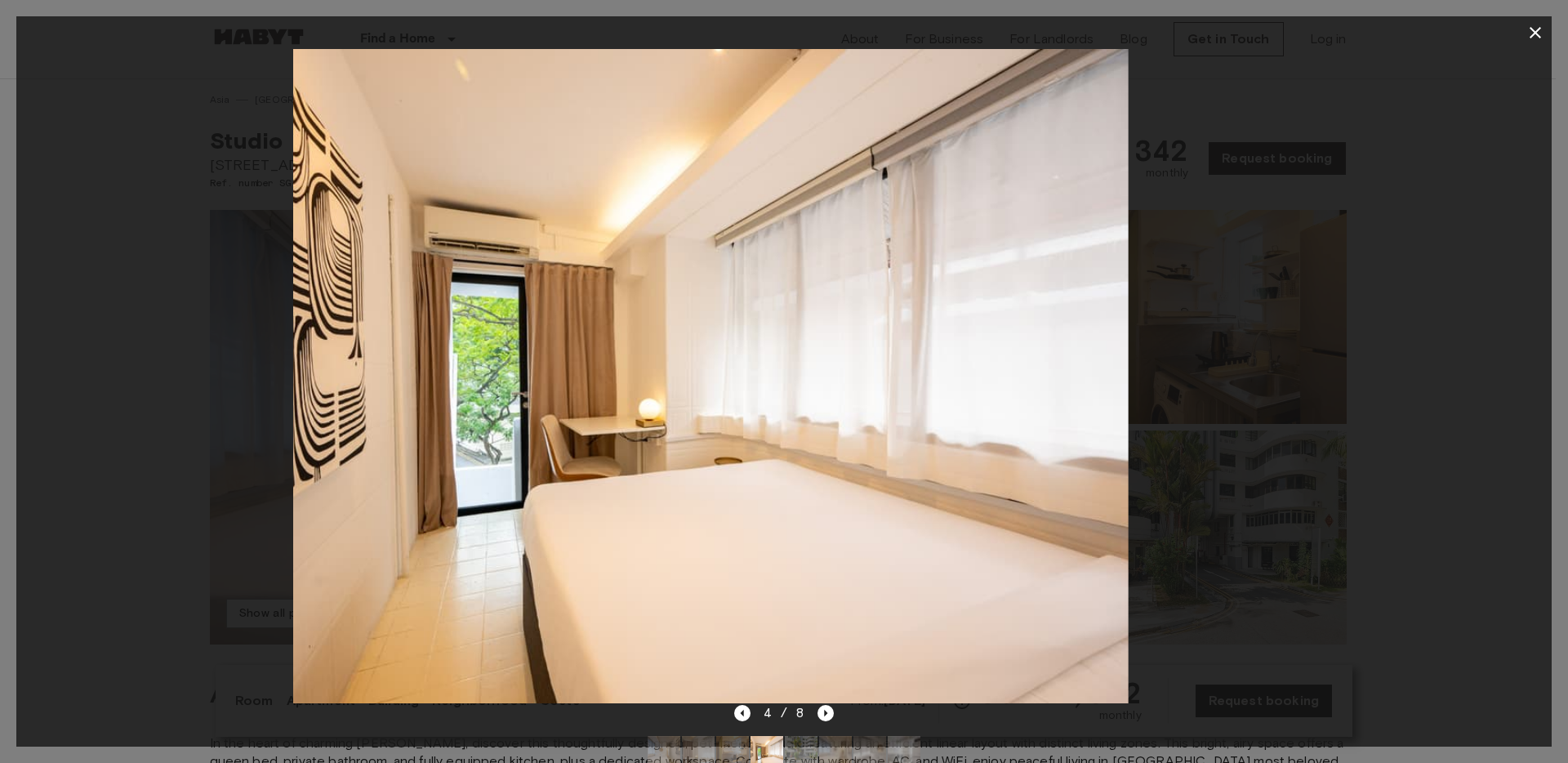
drag, startPoint x: 860, startPoint y: 462, endPoint x: 607, endPoint y: 483, distance: 253.9
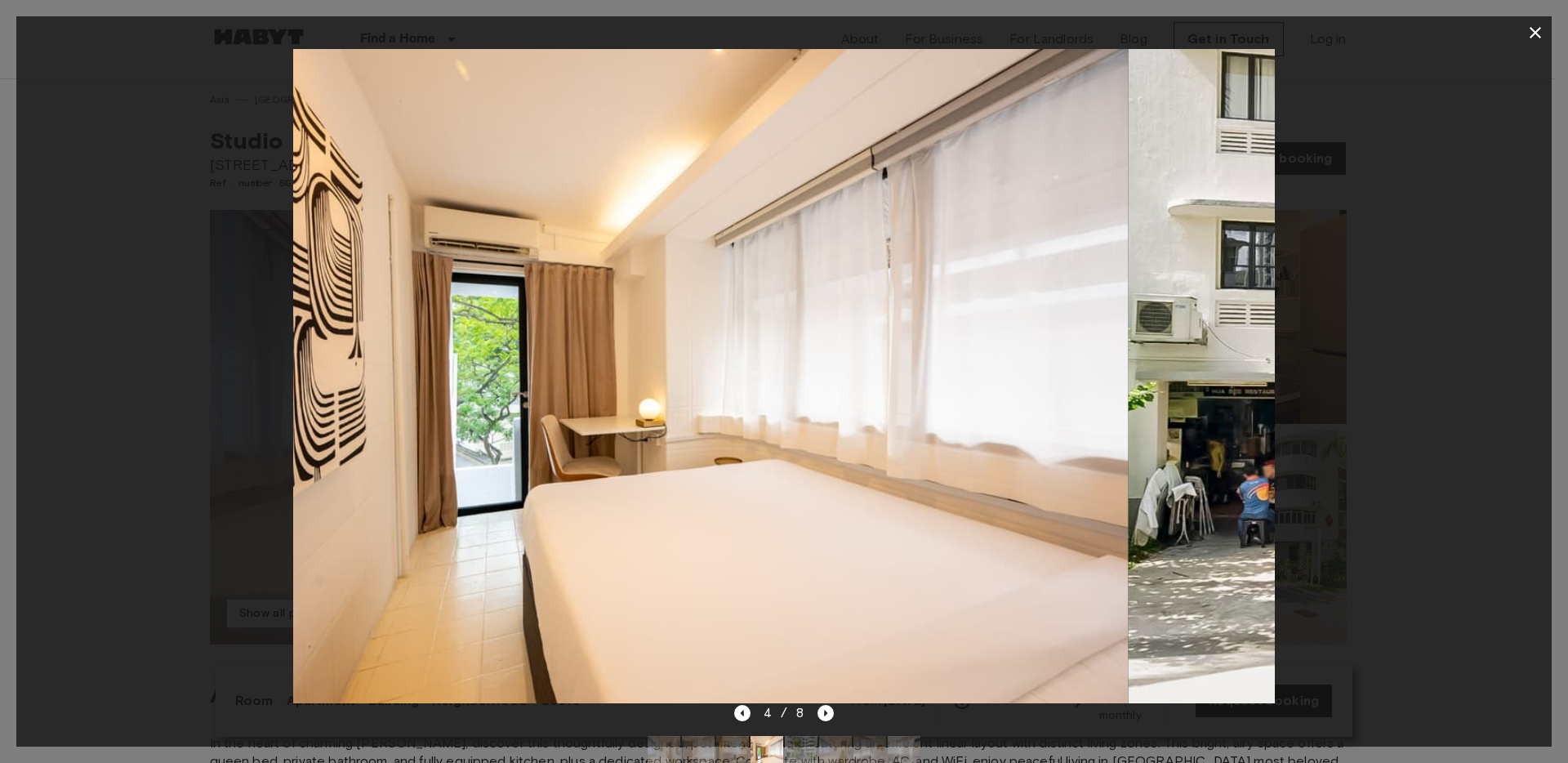
click at [610, 483] on img at bounding box center [638, 376] width 981 height 655
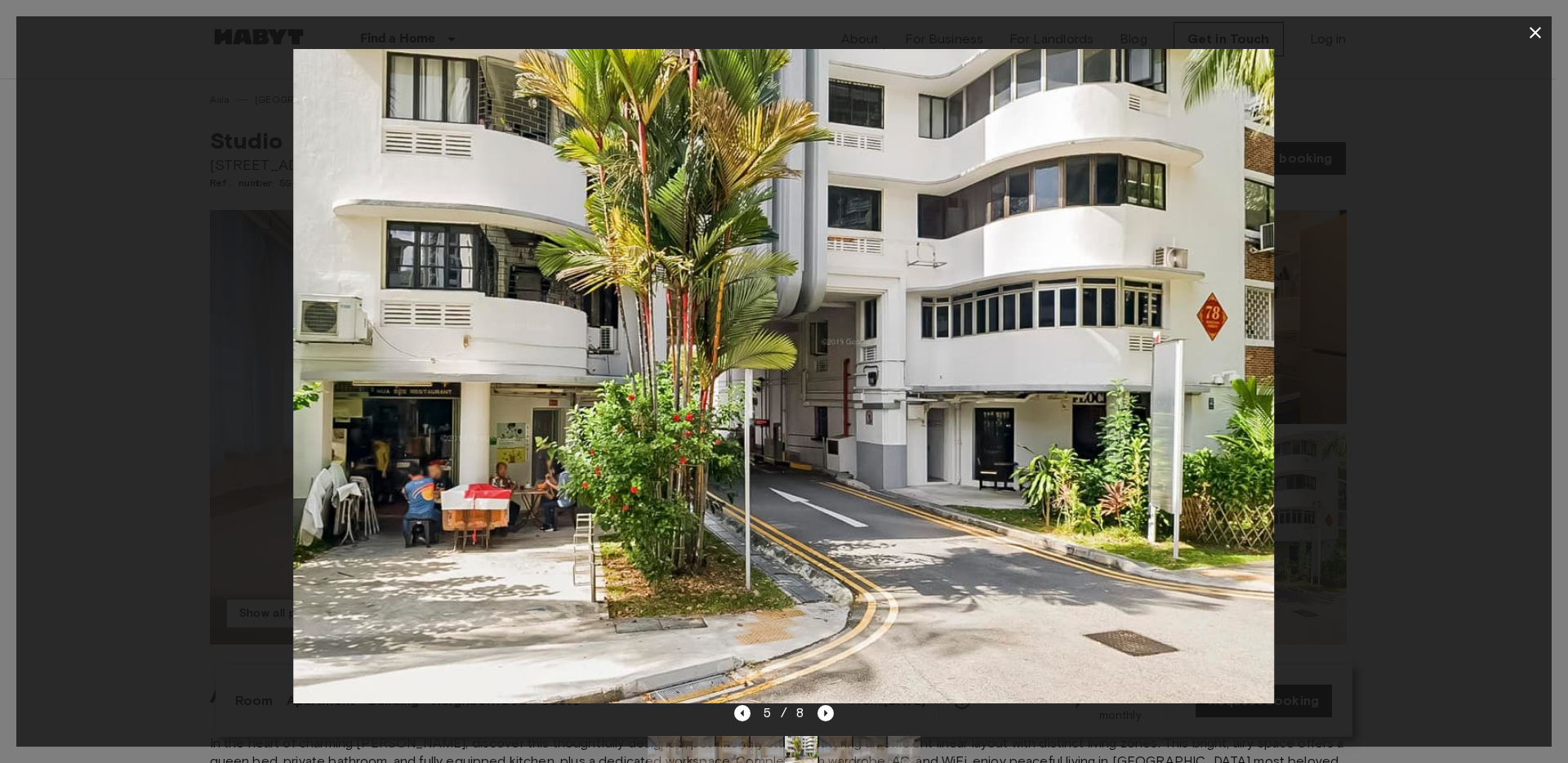
drag, startPoint x: 814, startPoint y: 466, endPoint x: 608, endPoint y: 485, distance: 206.9
click at [608, 485] on img at bounding box center [783, 376] width 981 height 655
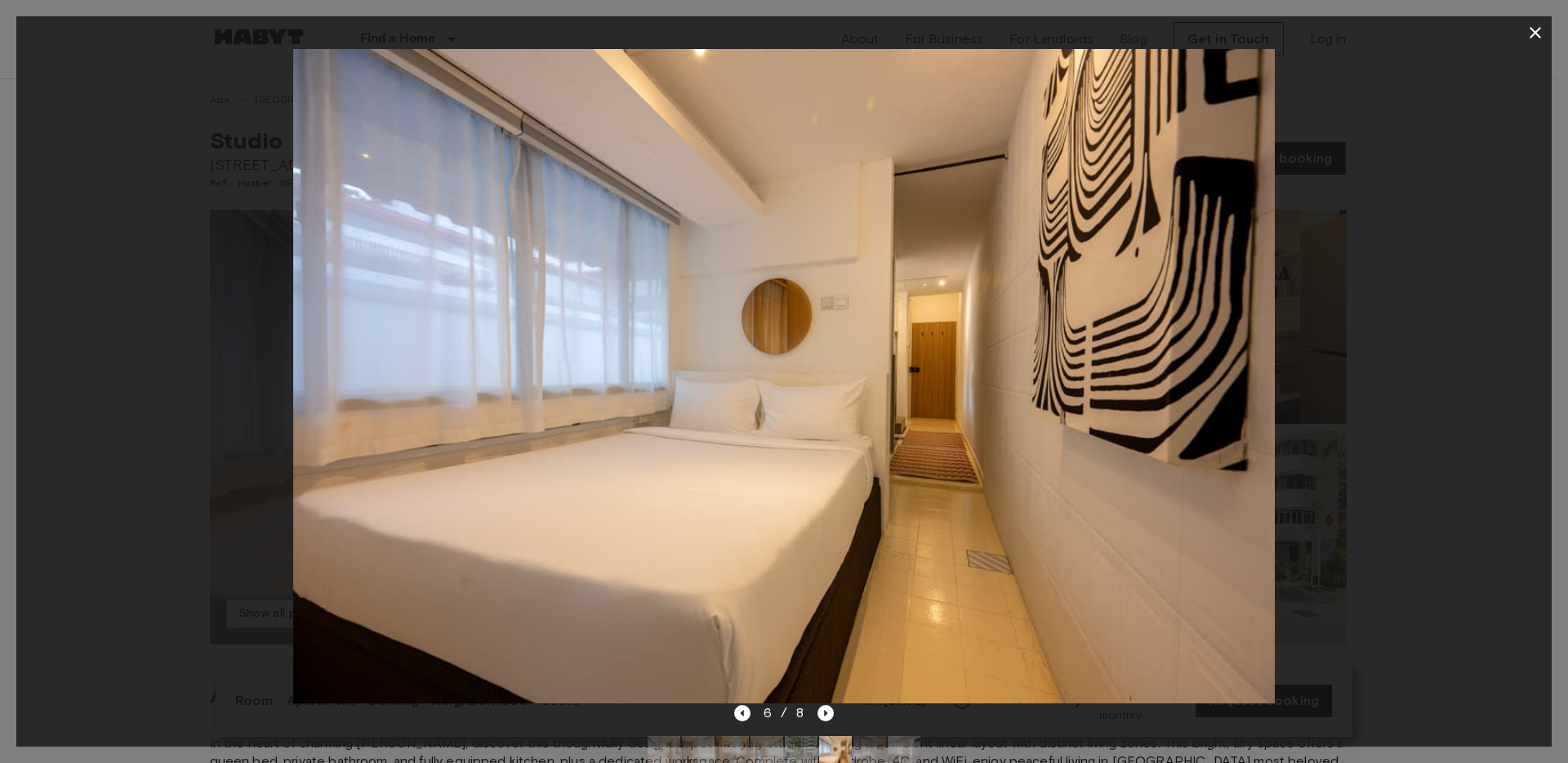
drag, startPoint x: 912, startPoint y: 448, endPoint x: 743, endPoint y: 460, distance: 169.4
click at [744, 460] on img at bounding box center [783, 376] width 981 height 655
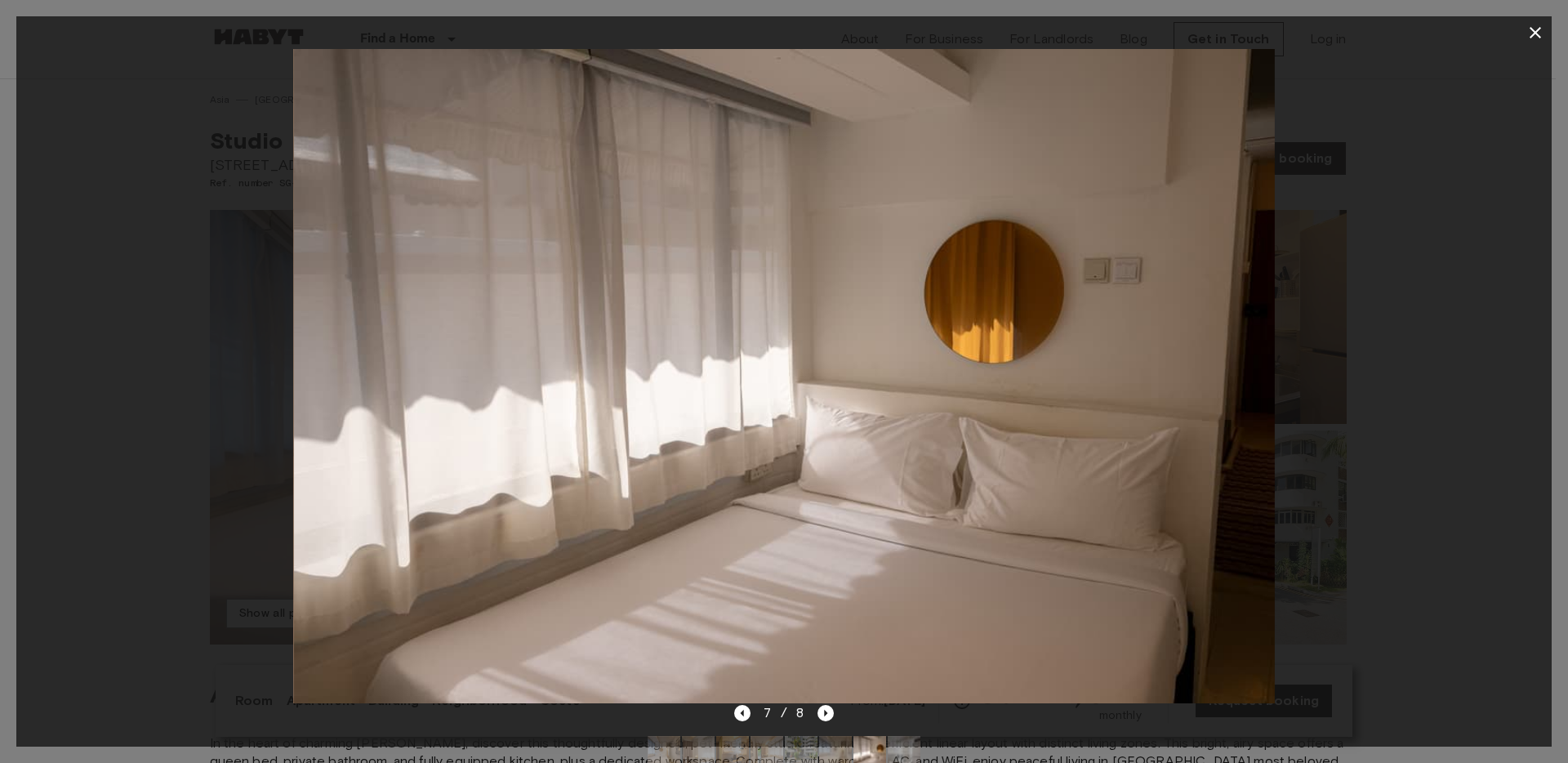
click at [755, 445] on img at bounding box center [783, 376] width 981 height 655
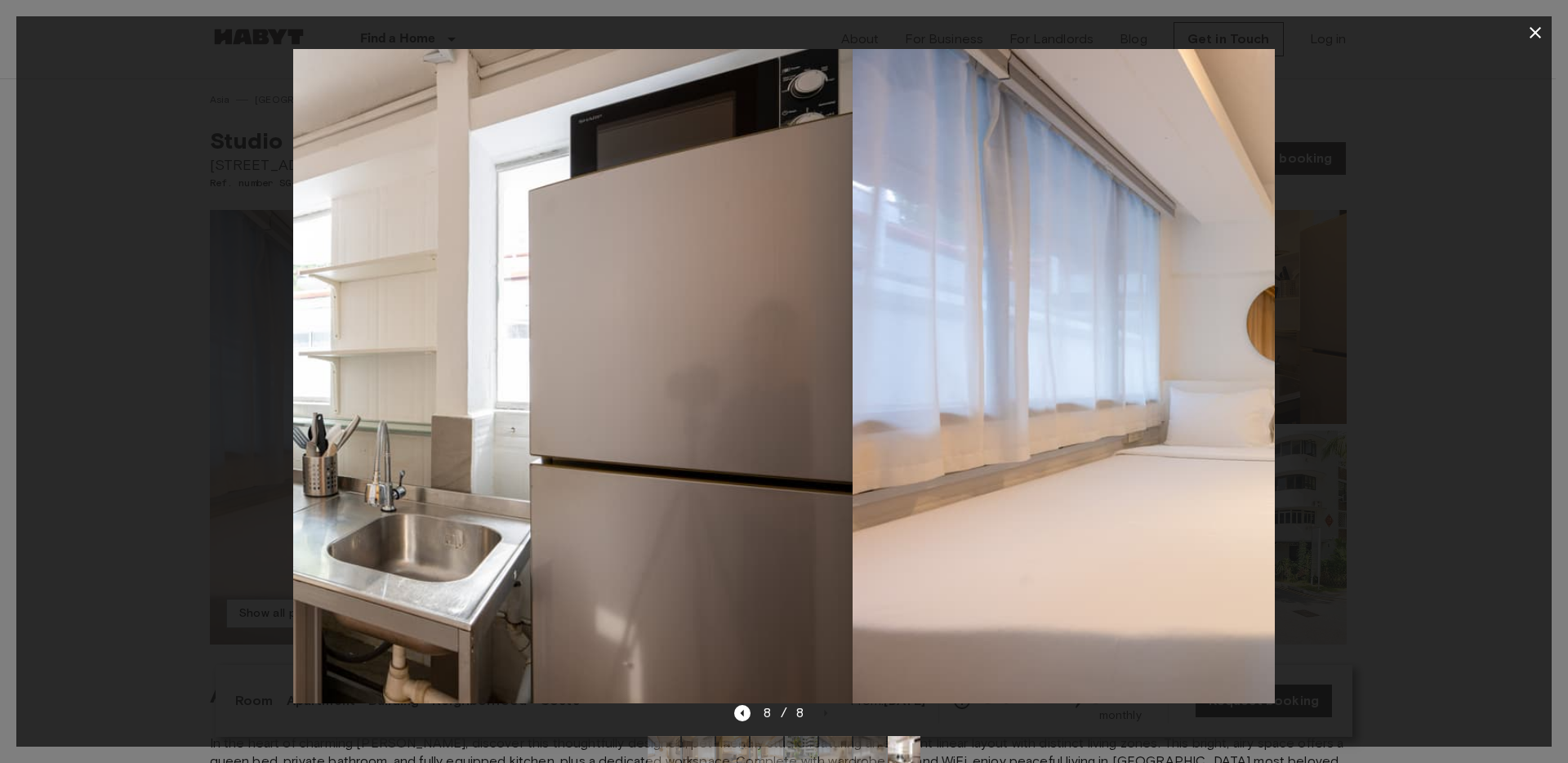
drag, startPoint x: 808, startPoint y: 449, endPoint x: 328, endPoint y: 508, distance: 483.6
click at [329, 508] on img at bounding box center [362, 376] width 981 height 655
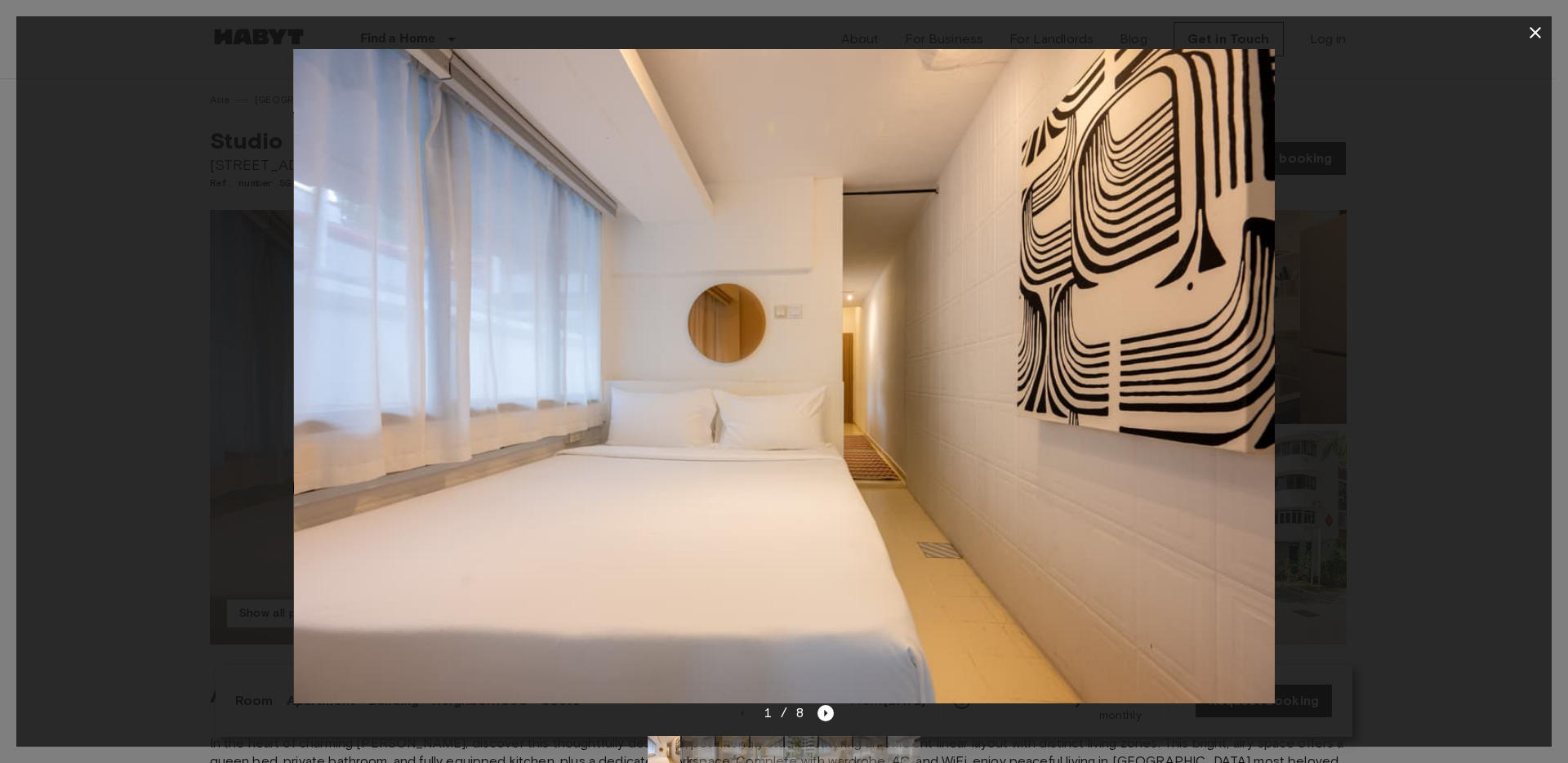
drag, startPoint x: 817, startPoint y: 464, endPoint x: 569, endPoint y: 461, distance: 248.0
click at [587, 464] on img at bounding box center [784, 376] width 981 height 655
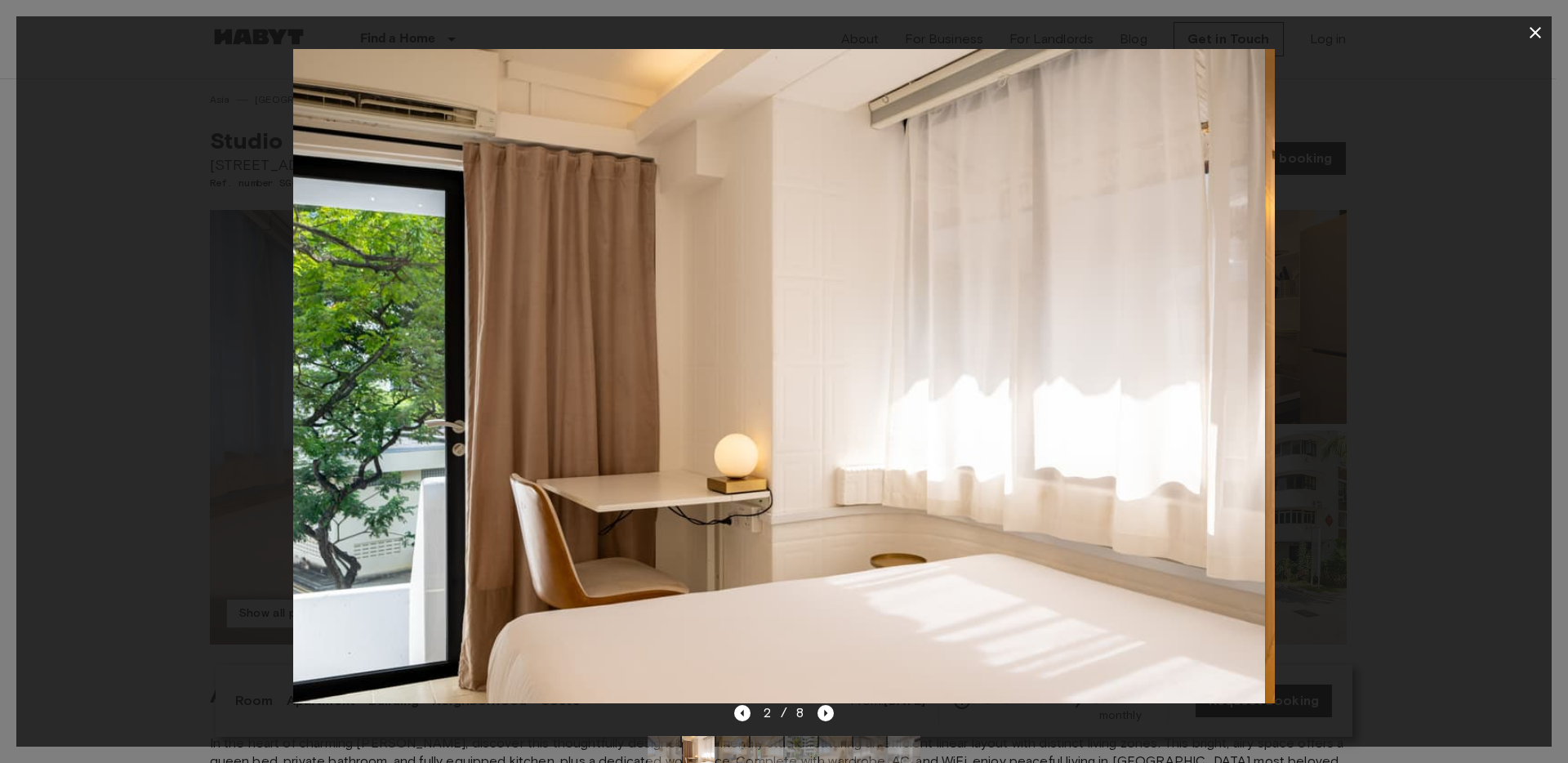
drag, startPoint x: 828, startPoint y: 438, endPoint x: 618, endPoint y: 435, distance: 210.0
click at [638, 436] on img at bounding box center [774, 376] width 981 height 655
